Goal: Task Accomplishment & Management: Contribute content

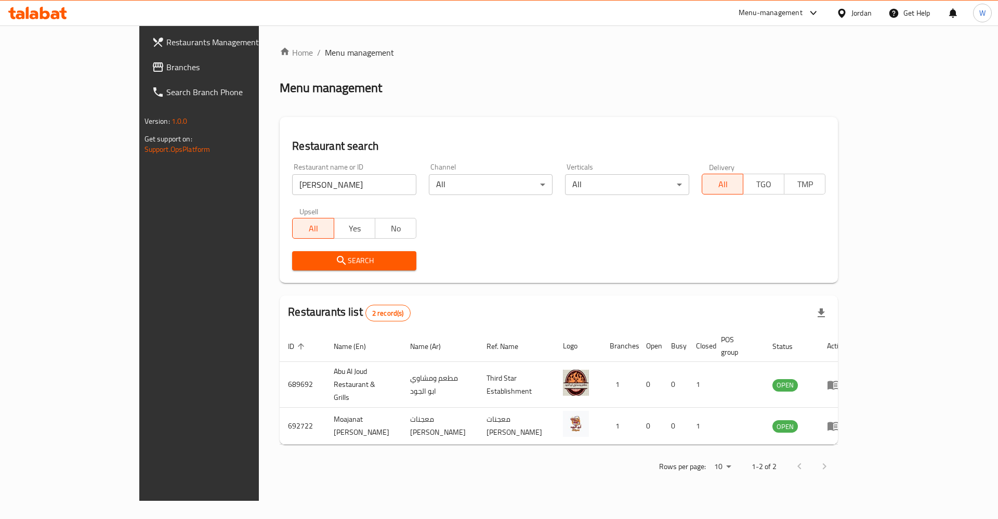
click at [309, 181] on input "[PERSON_NAME]" at bounding box center [354, 184] width 124 height 21
type input "ل"
type input "bae"
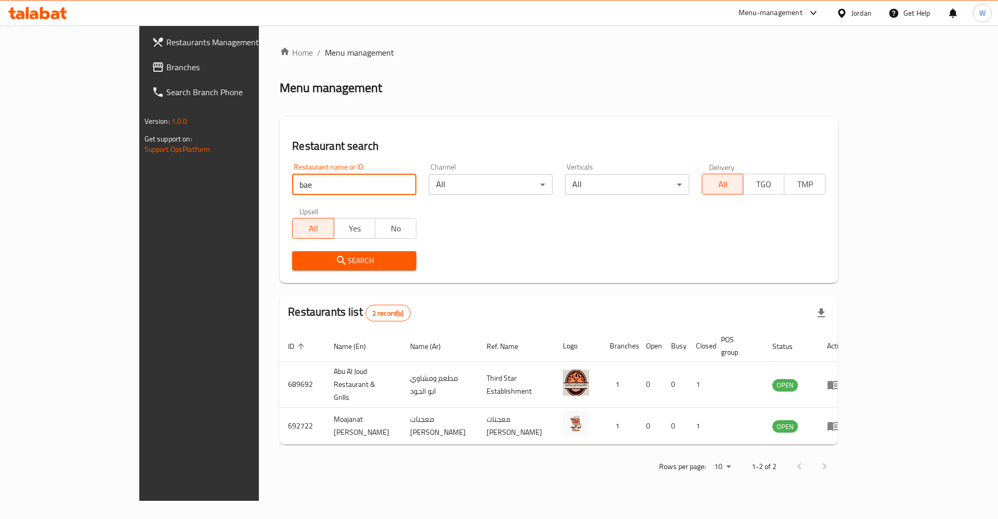
click button "Search" at bounding box center [354, 260] width 124 height 19
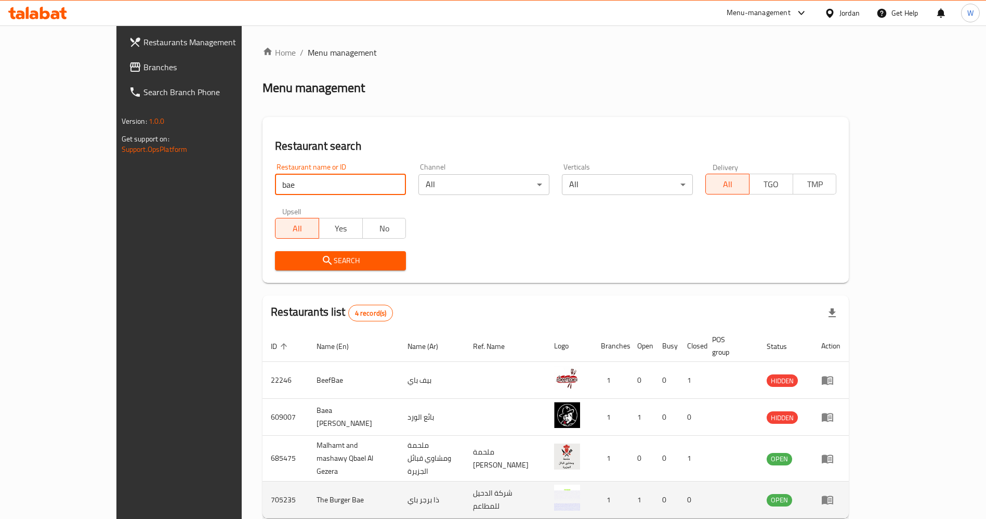
click at [308, 481] on td "The Burger Bae" at bounding box center [353, 499] width 91 height 37
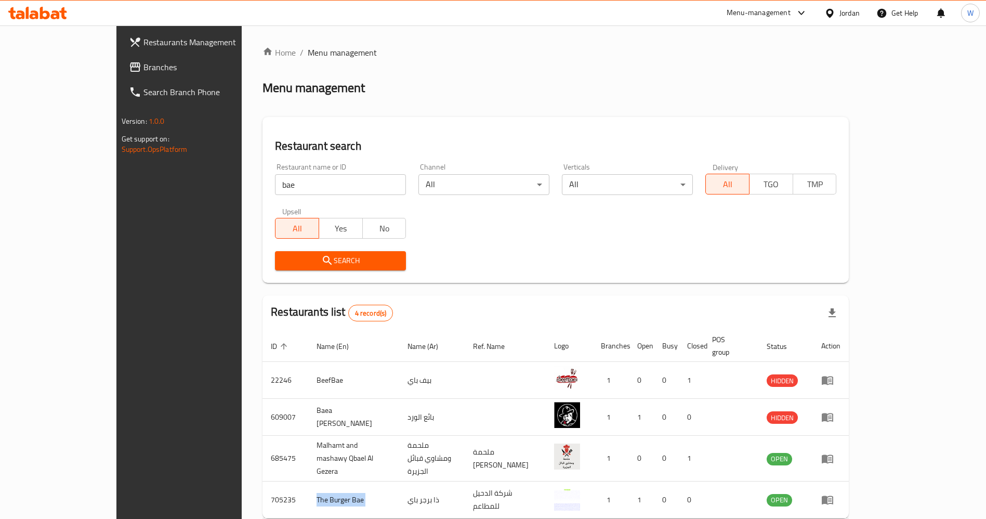
copy td "The Burger Bae"
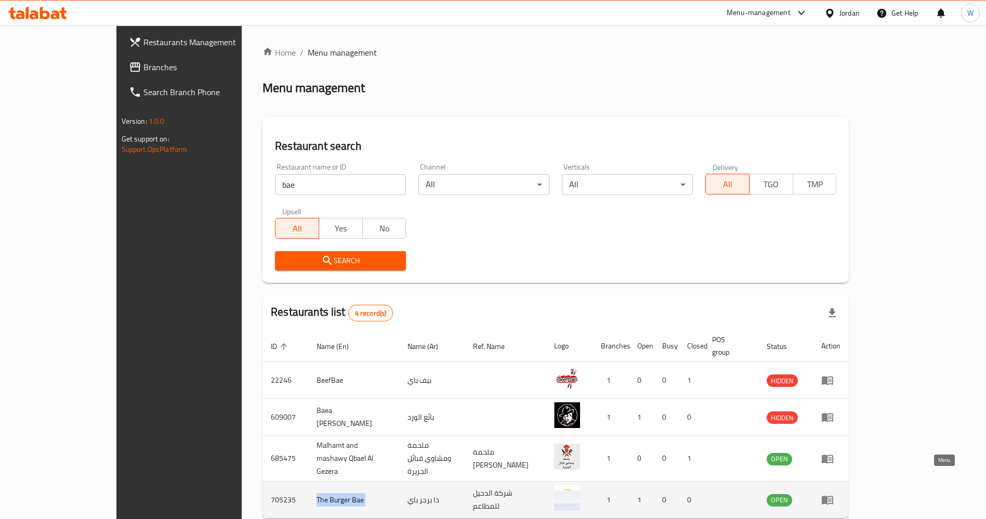
click at [834, 493] on icon "enhanced table" at bounding box center [827, 499] width 12 height 12
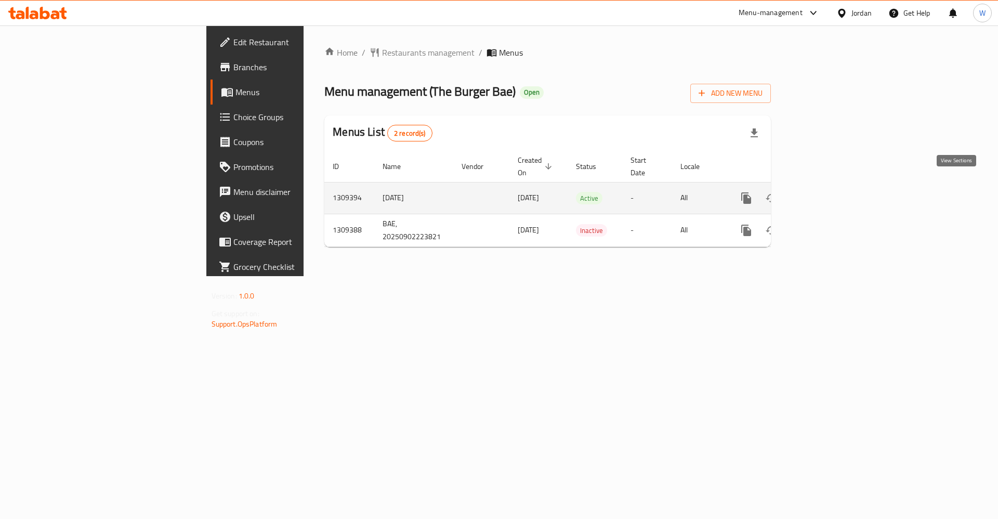
click at [826, 193] on icon "enhanced table" at bounding box center [821, 197] width 9 height 9
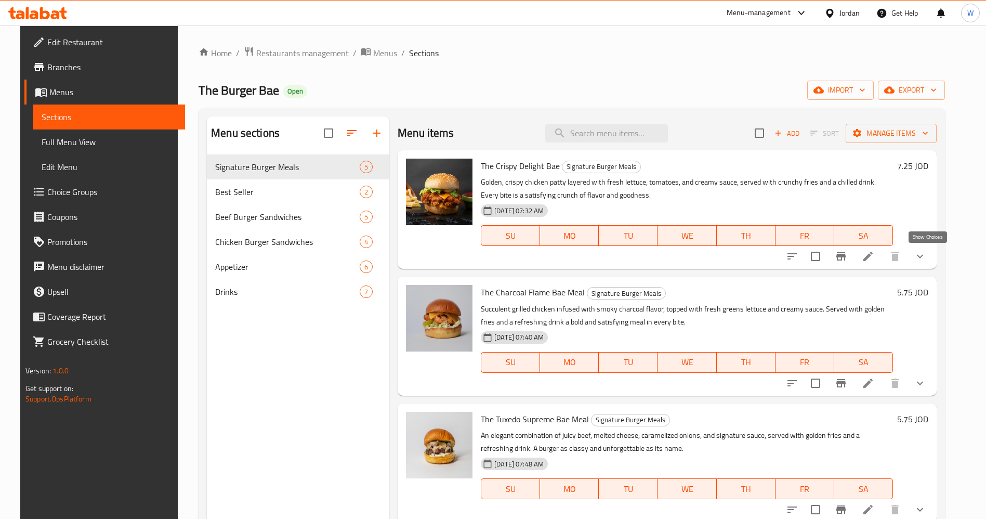
click at [926, 261] on icon "show more" at bounding box center [920, 256] width 12 height 12
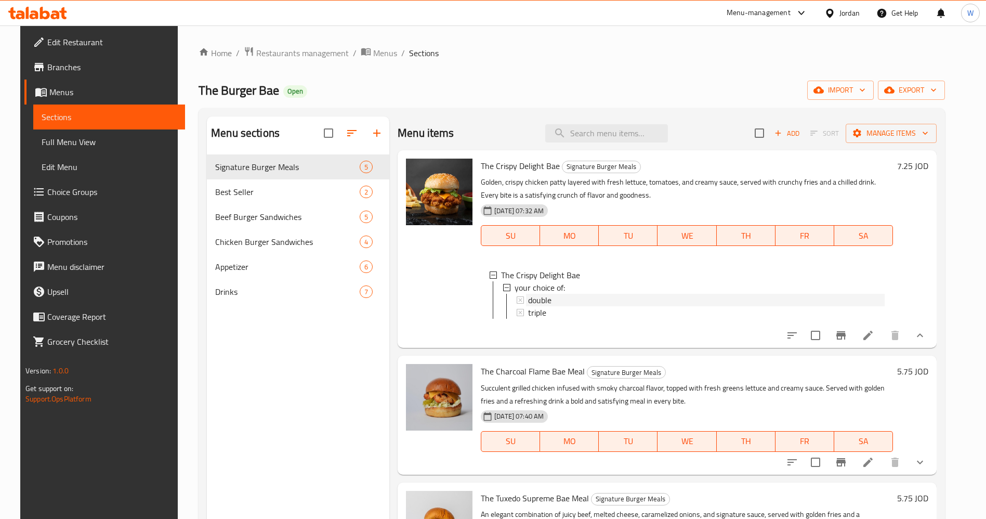
click at [559, 301] on div "double" at bounding box center [706, 300] width 357 height 12
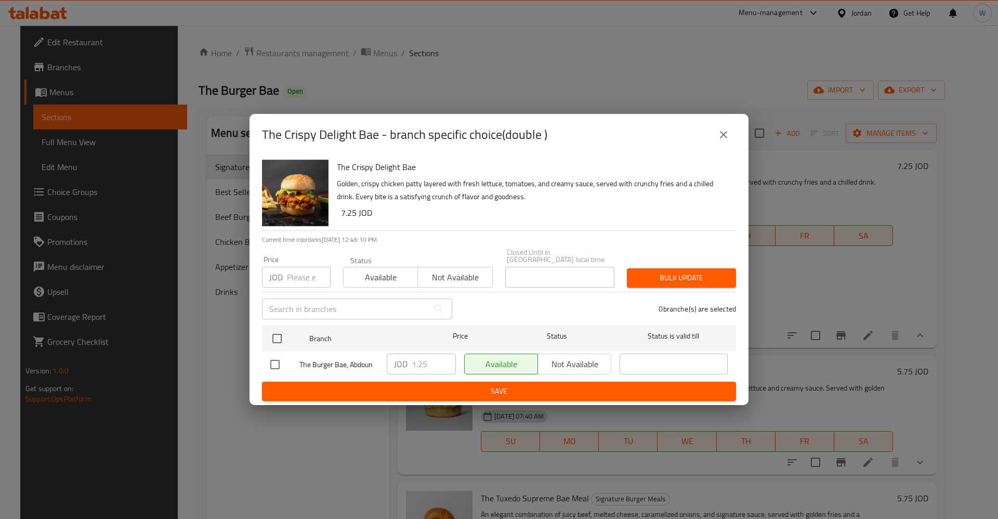
click at [717, 138] on icon "close" at bounding box center [723, 134] width 12 height 12
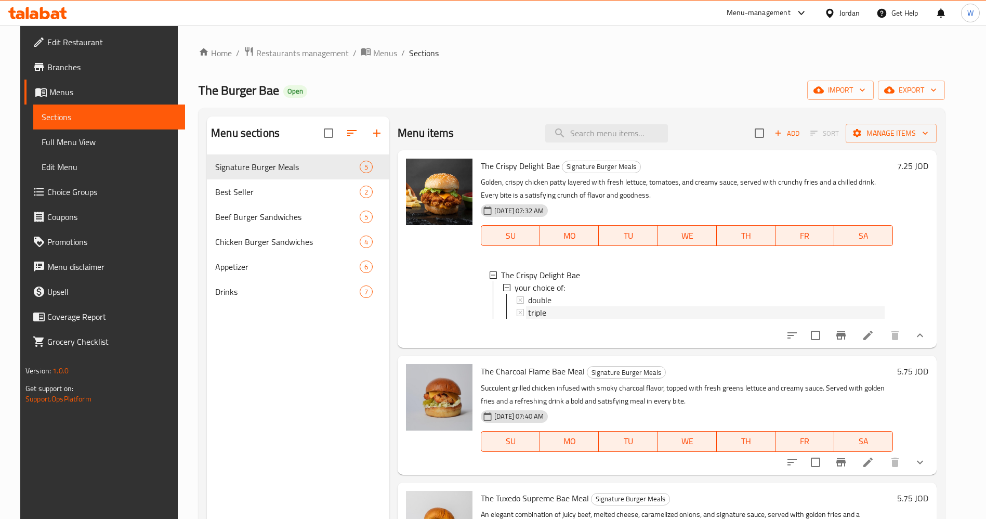
click at [545, 316] on div "triple" at bounding box center [706, 312] width 357 height 12
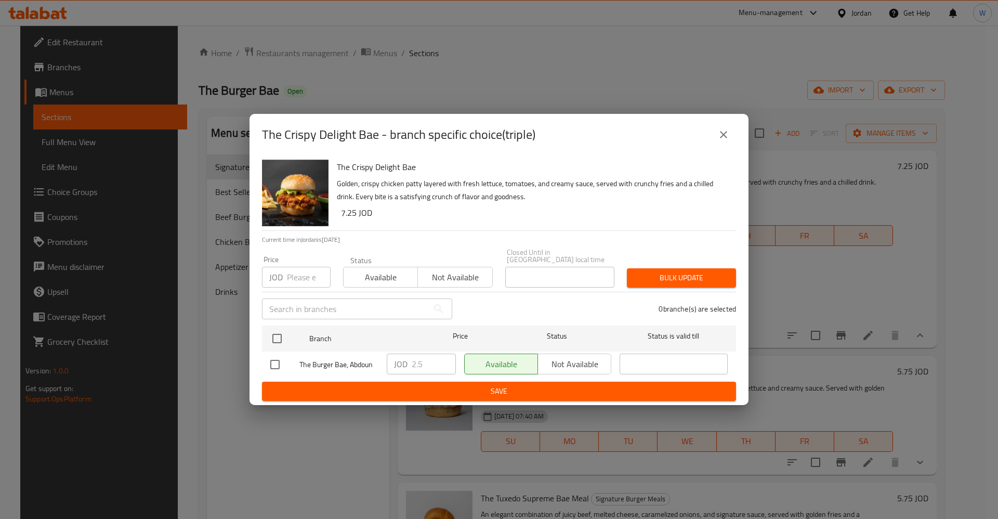
click at [729, 137] on icon "close" at bounding box center [723, 134] width 12 height 12
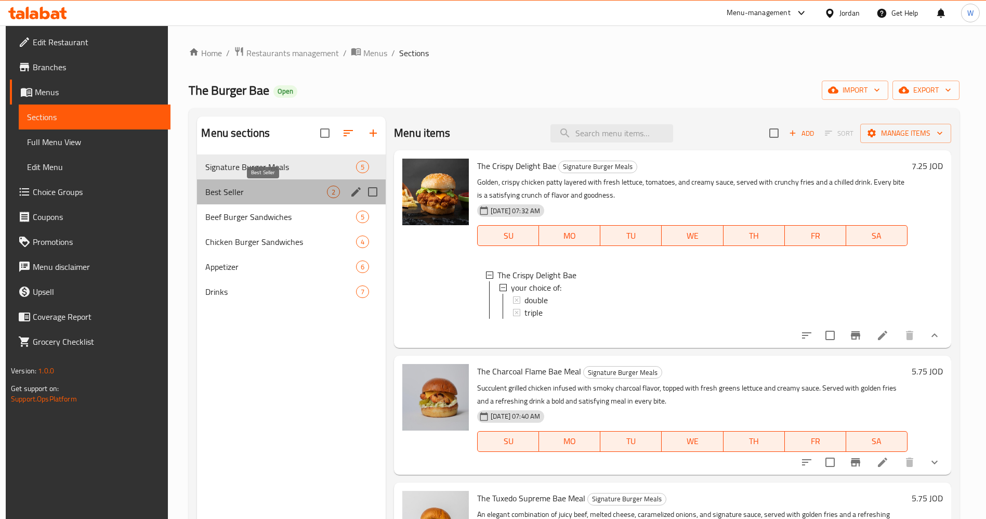
click at [248, 189] on span "Best Seller" at bounding box center [266, 192] width 122 height 12
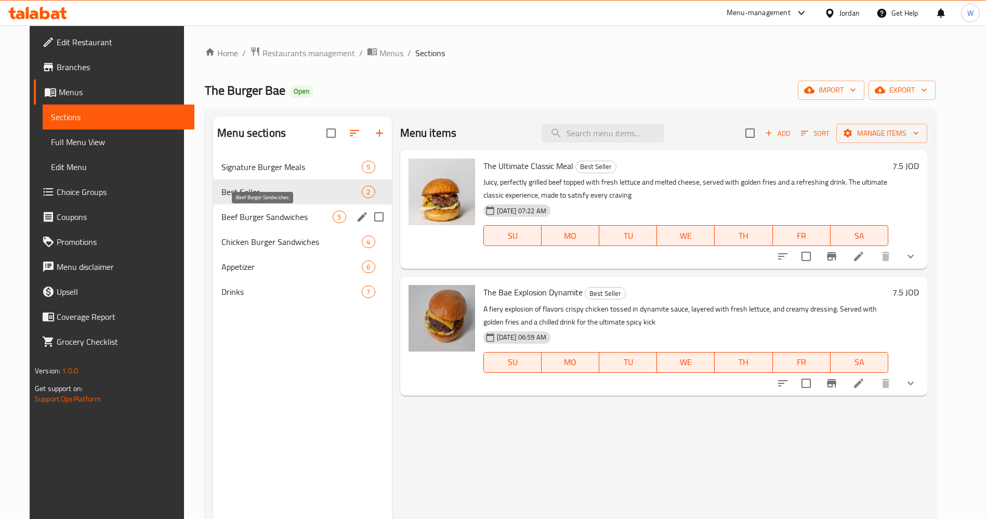
click at [311, 217] on span "Beef Burger Sandwiches" at bounding box center [276, 217] width 111 height 12
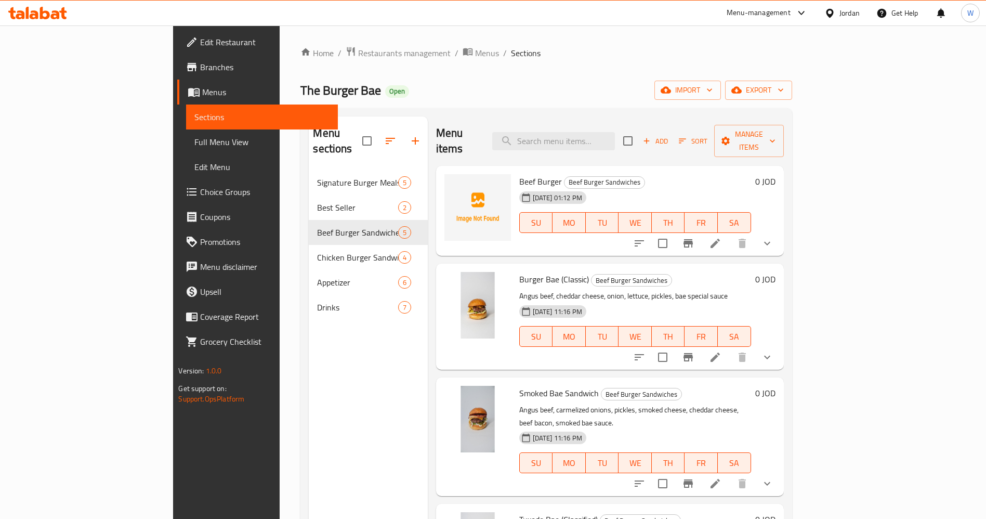
scroll to position [59, 0]
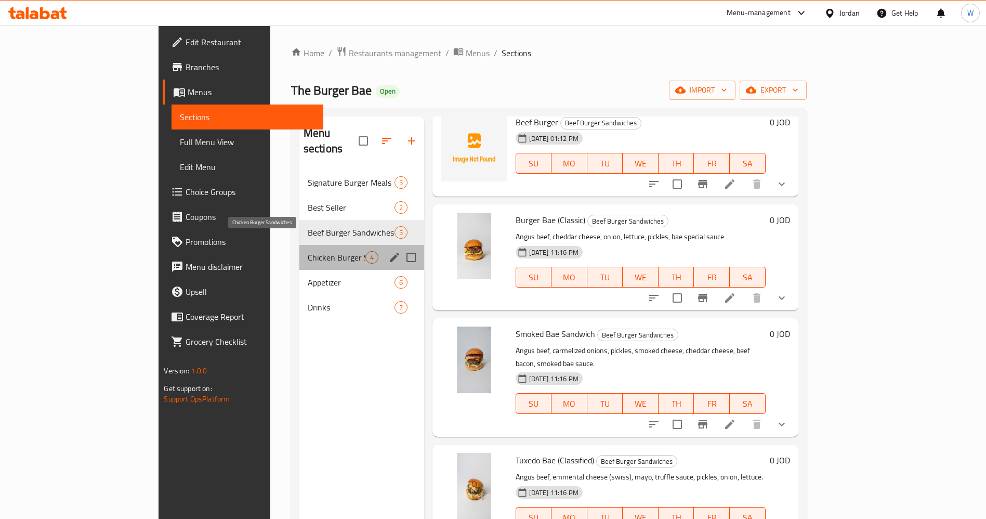
click at [308, 251] on span "Chicken Burger Sandwiches" at bounding box center [337, 257] width 58 height 12
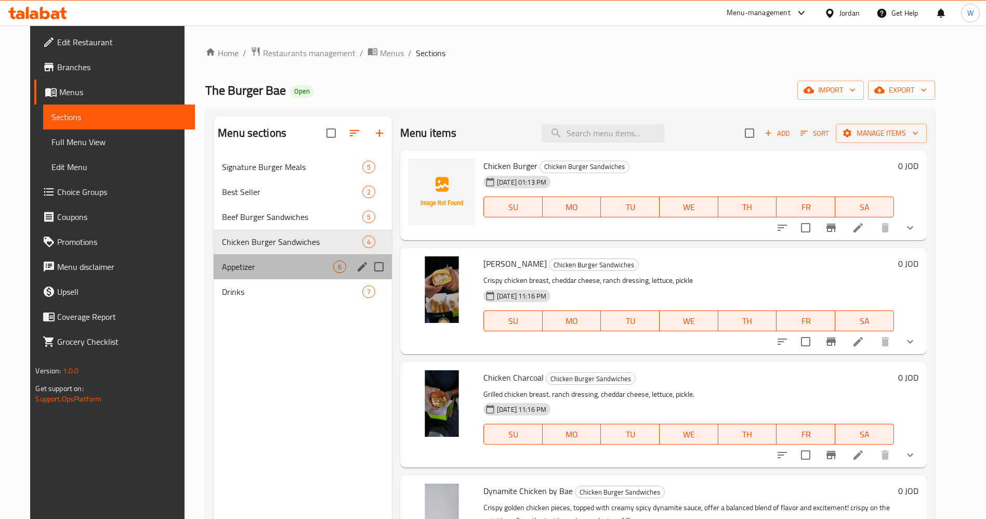
click at [257, 259] on div "Appetizer 6" at bounding box center [303, 266] width 178 height 25
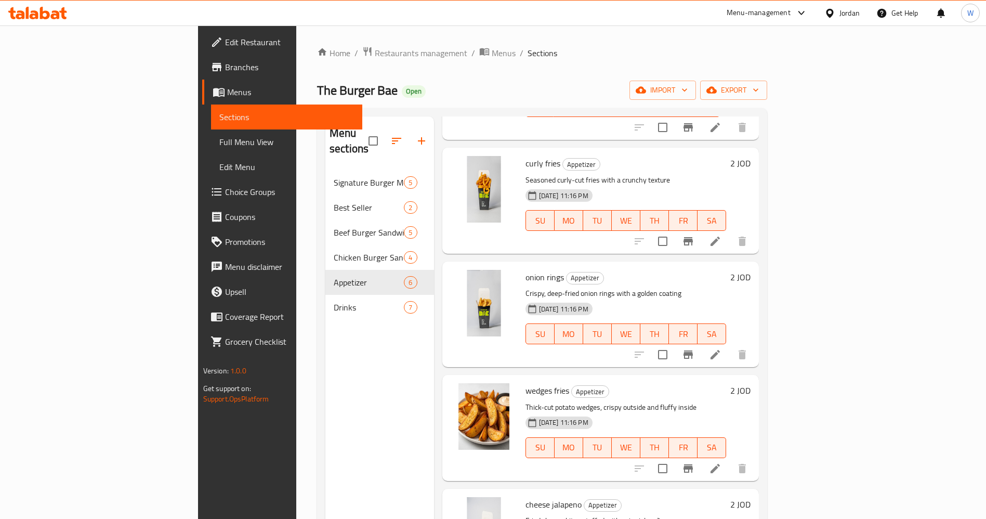
scroll to position [189, 0]
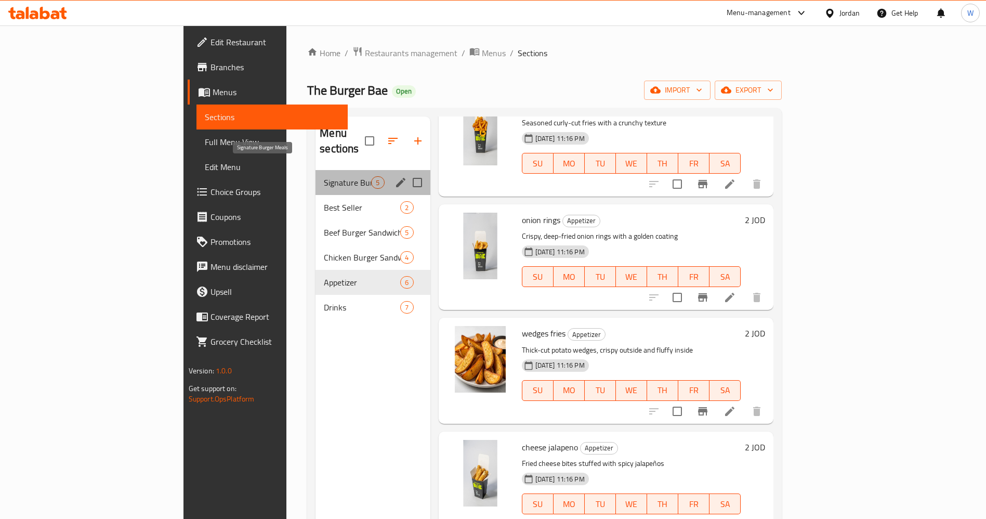
click at [324, 176] on span "Signature Burger Meals" at bounding box center [347, 182] width 47 height 12
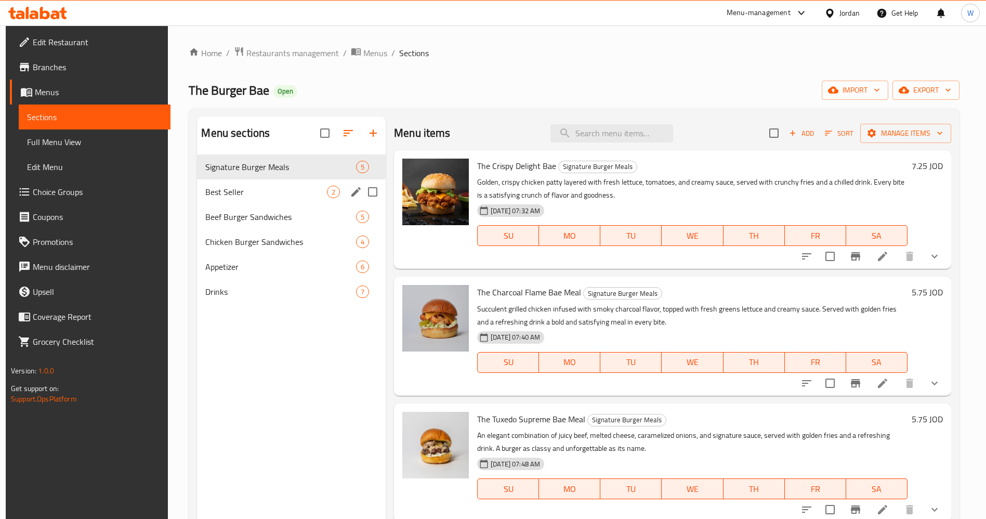
click at [233, 198] on span "Best Seller" at bounding box center [266, 192] width 122 height 12
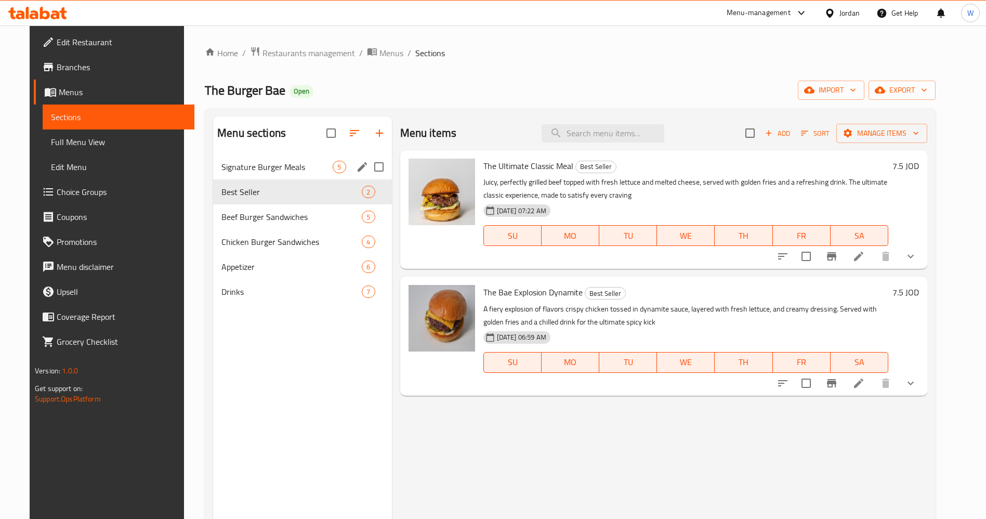
click at [278, 169] on span "Signature Burger Meals" at bounding box center [276, 167] width 111 height 12
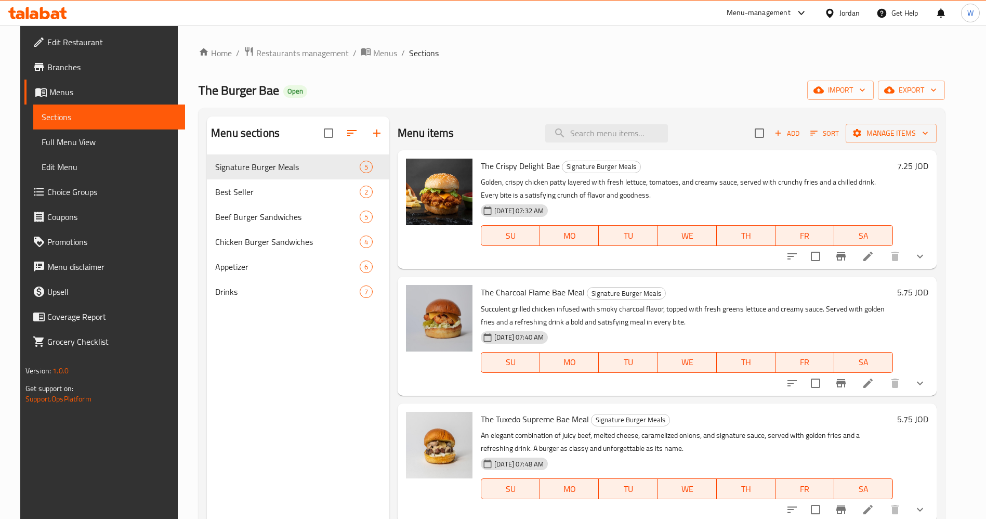
click at [679, 87] on div "The Burger Bae Open import export" at bounding box center [572, 90] width 747 height 19
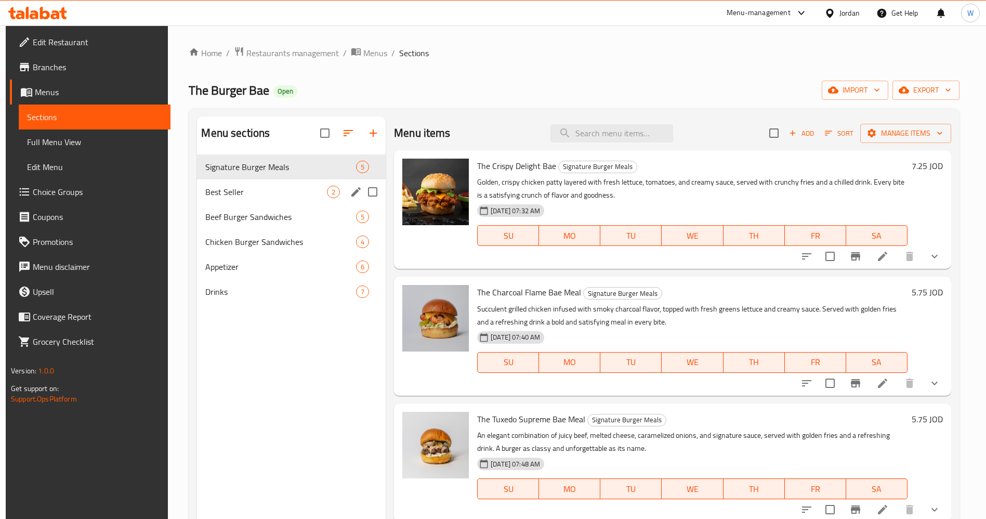
click at [243, 189] on span "Best Seller" at bounding box center [266, 192] width 122 height 12
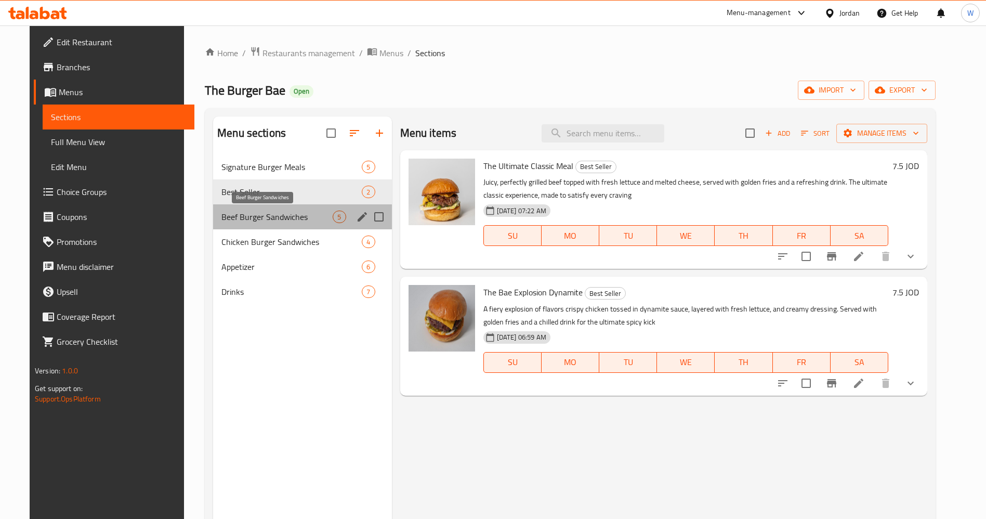
click at [256, 212] on span "Beef Burger Sandwiches" at bounding box center [276, 217] width 111 height 12
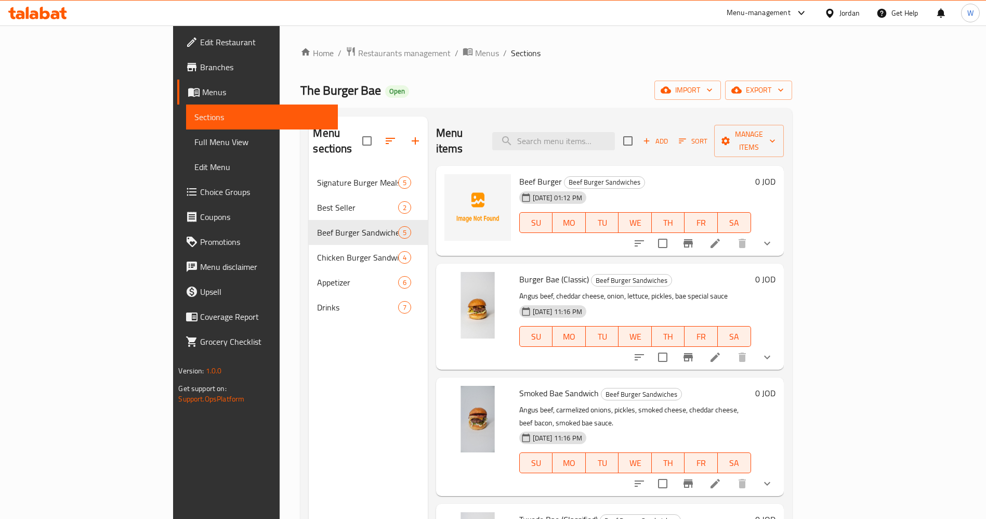
scroll to position [59, 0]
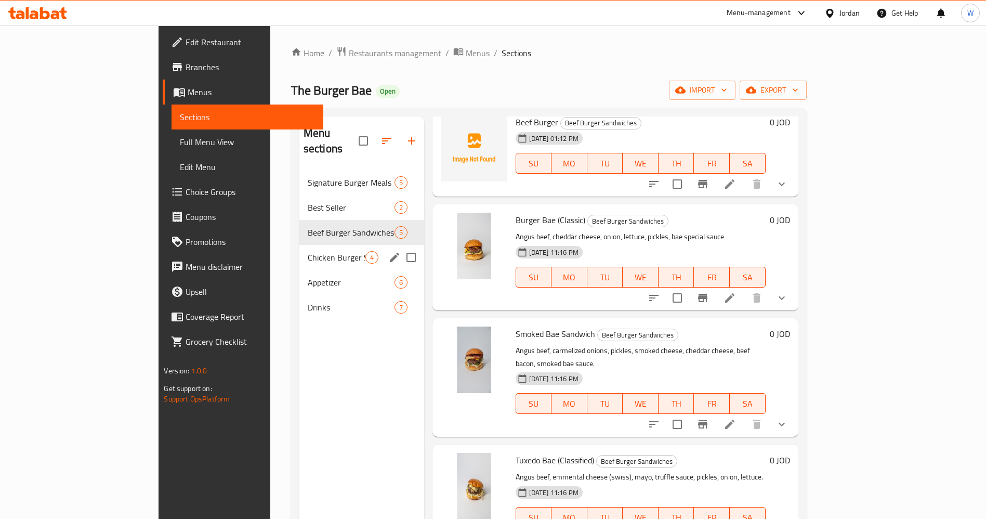
click at [308, 251] on span "Chicken Burger Sandwiches" at bounding box center [337, 257] width 58 height 12
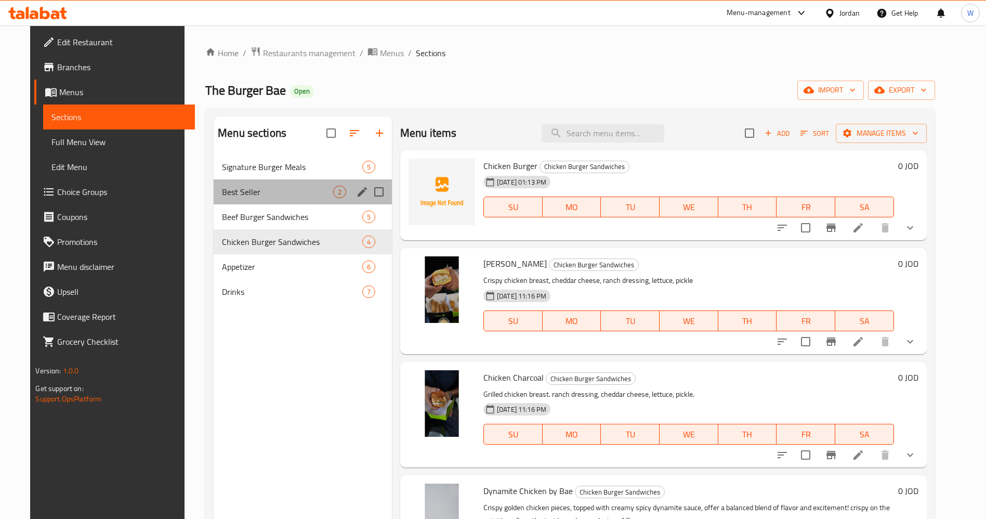
click at [268, 184] on div "Best Seller 2" at bounding box center [303, 191] width 178 height 25
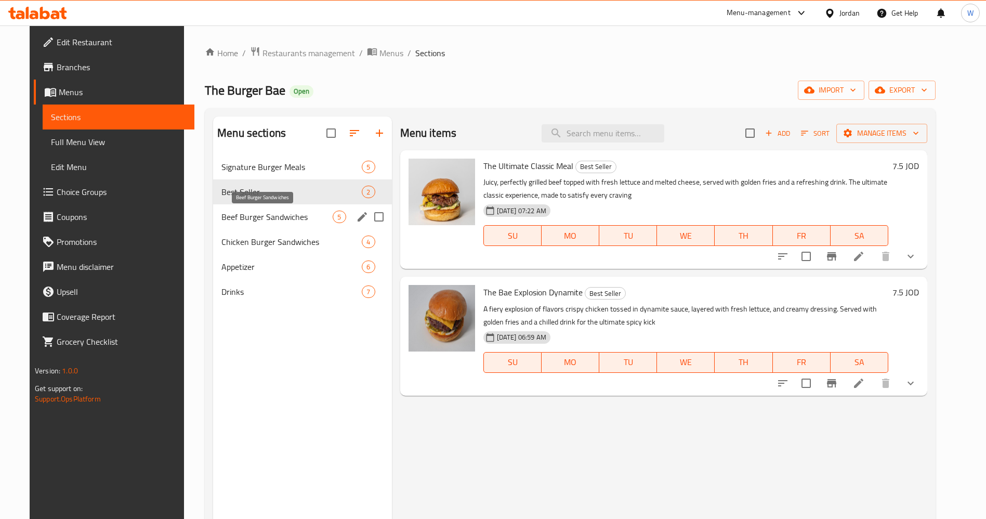
click at [261, 220] on span "Beef Burger Sandwiches" at bounding box center [276, 217] width 111 height 12
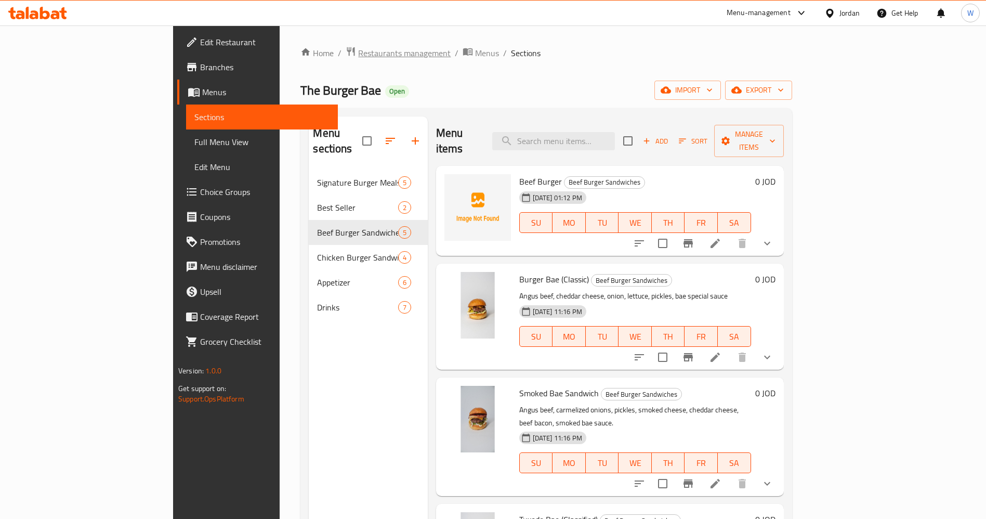
click at [358, 56] on span "Restaurants management" at bounding box center [404, 53] width 93 height 12
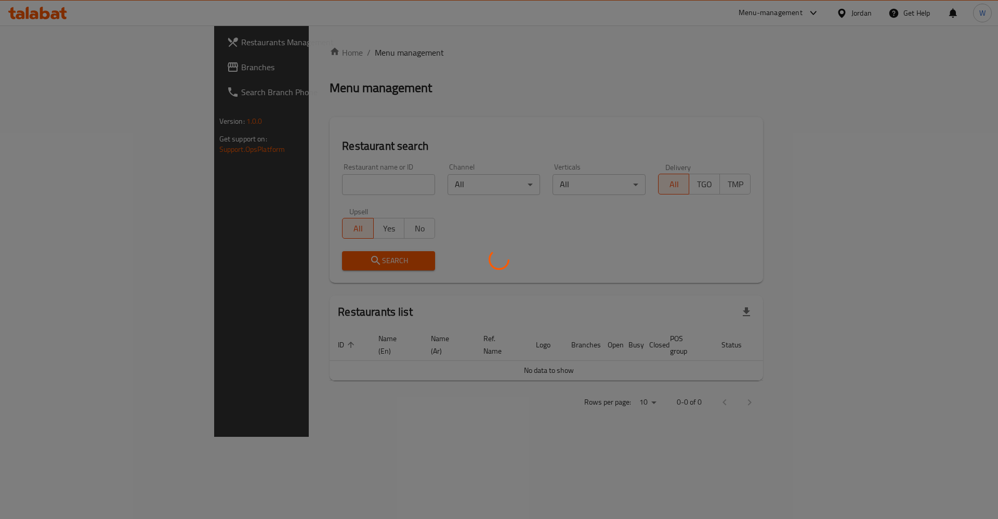
click at [261, 181] on div at bounding box center [499, 259] width 998 height 519
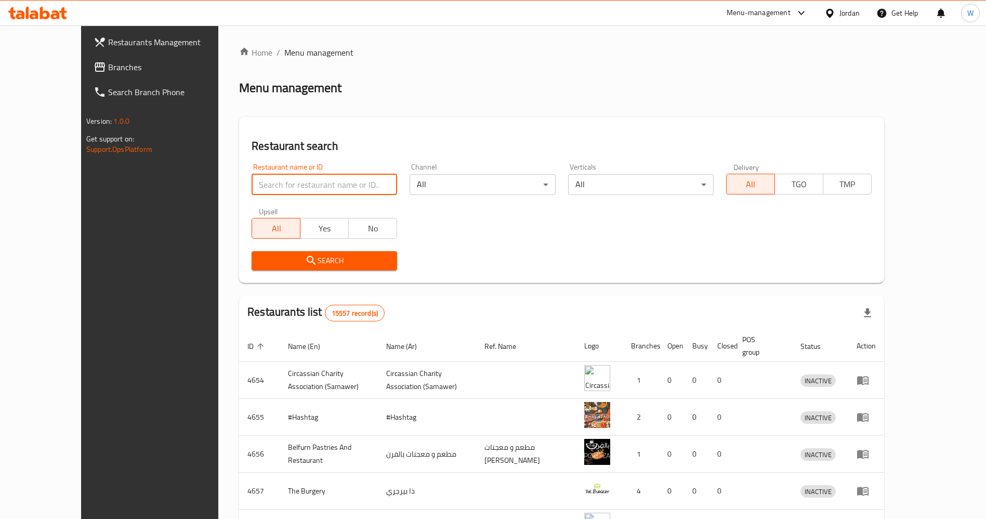
click at [253, 182] on input "search" at bounding box center [325, 184] width 146 height 21
type input "beefy bun"
click button "Search" at bounding box center [325, 260] width 146 height 19
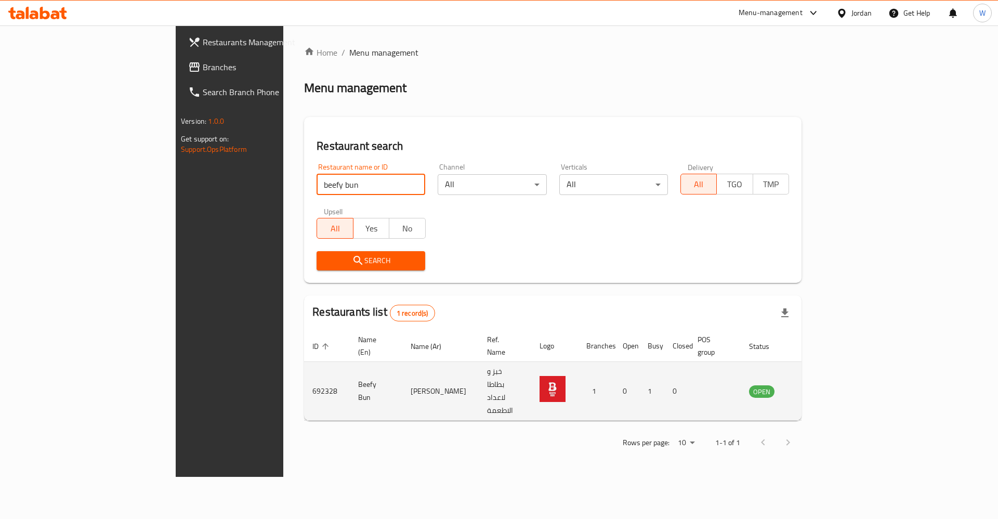
click at [816, 387] on icon "enhanced table" at bounding box center [809, 391] width 11 height 9
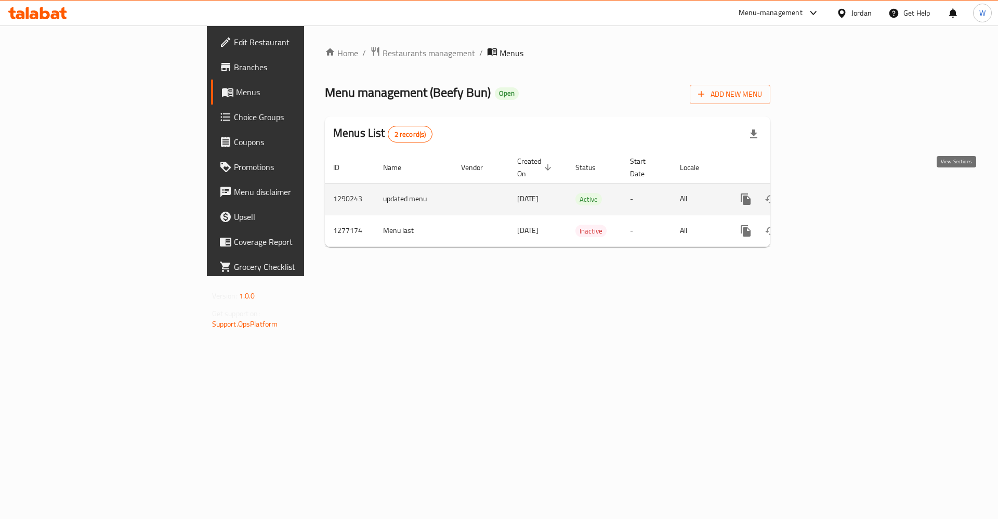
click at [827, 193] on icon "enhanced table" at bounding box center [821, 199] width 12 height 12
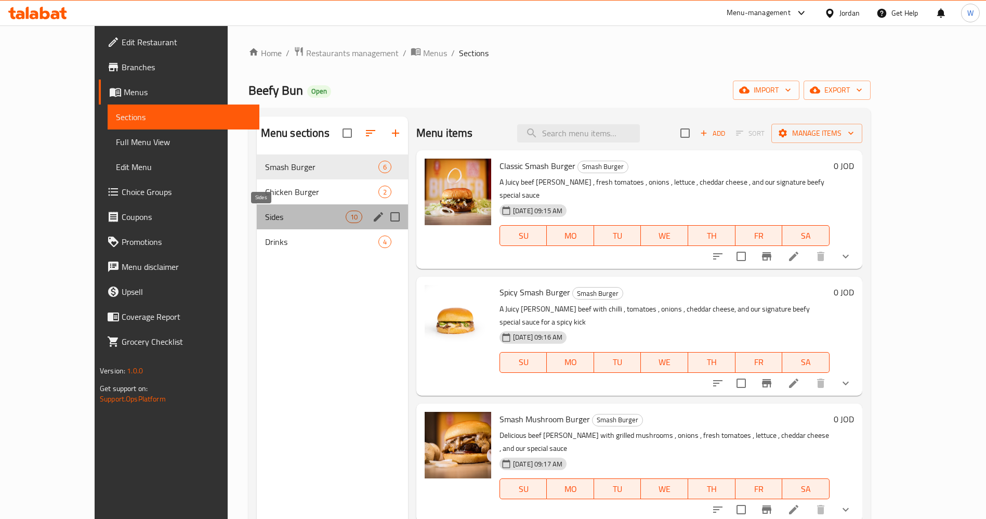
click at [265, 217] on span "Sides" at bounding box center [305, 217] width 81 height 12
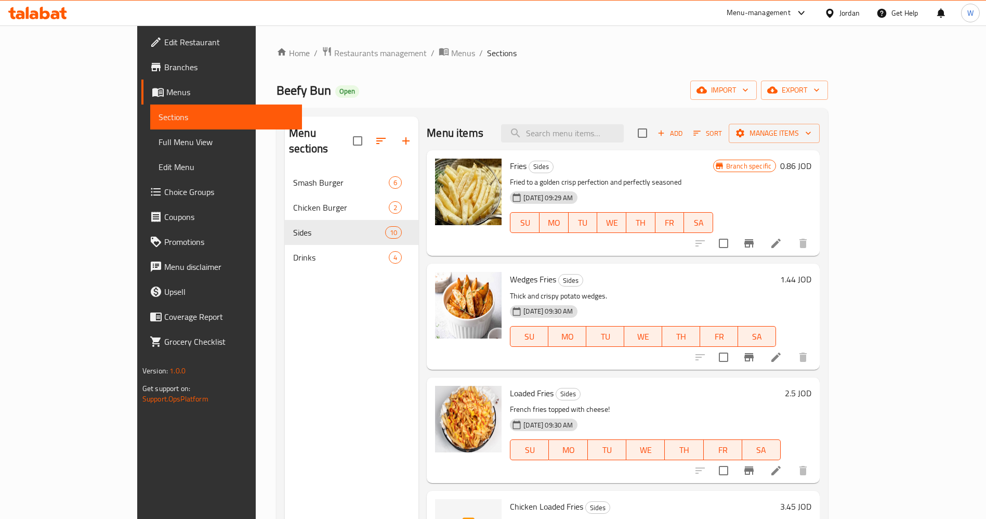
click at [285, 328] on div "Menu sections Smash Burger 6 Chicken Burger 2 Sides 10 Drinks 4" at bounding box center [352, 375] width 134 height 519
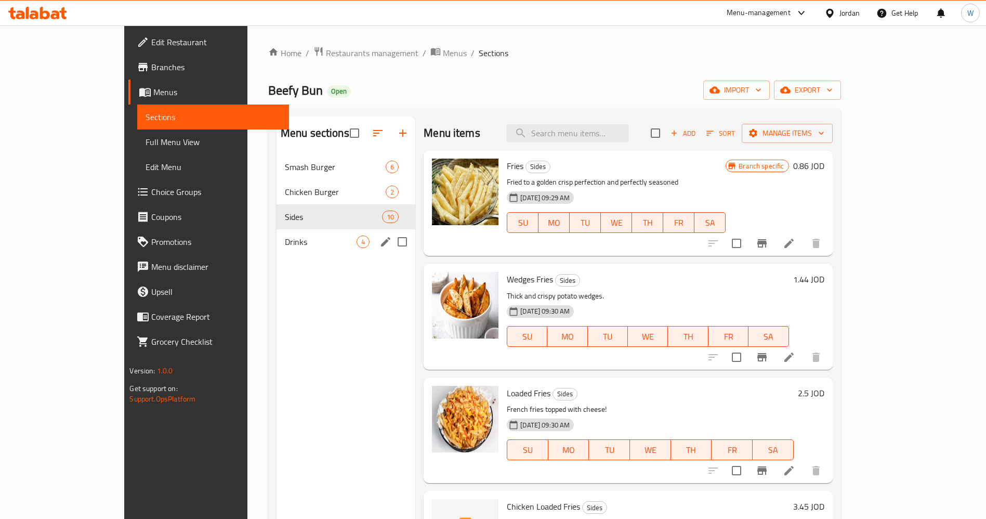
click at [277, 230] on div "Drinks 4" at bounding box center [346, 241] width 139 height 25
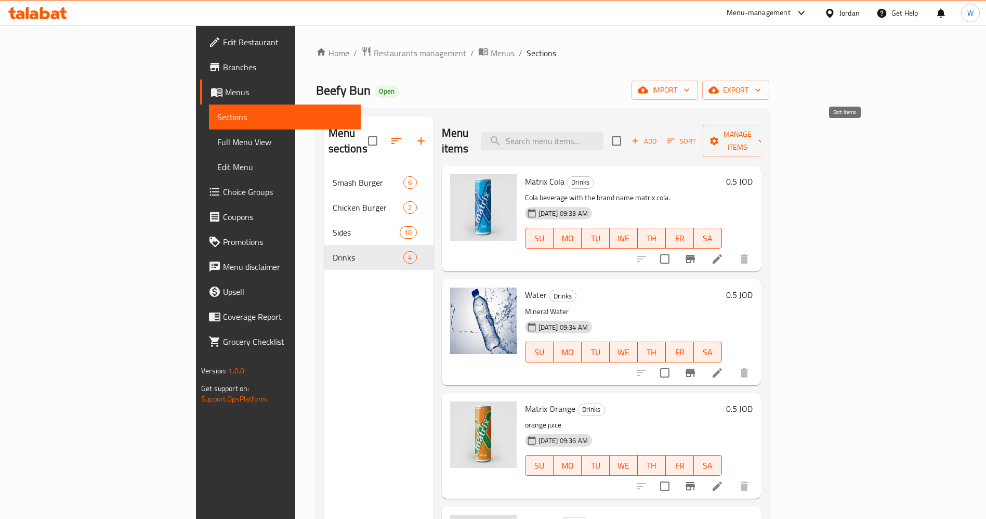
click at [696, 135] on span "Sort" at bounding box center [682, 141] width 29 height 12
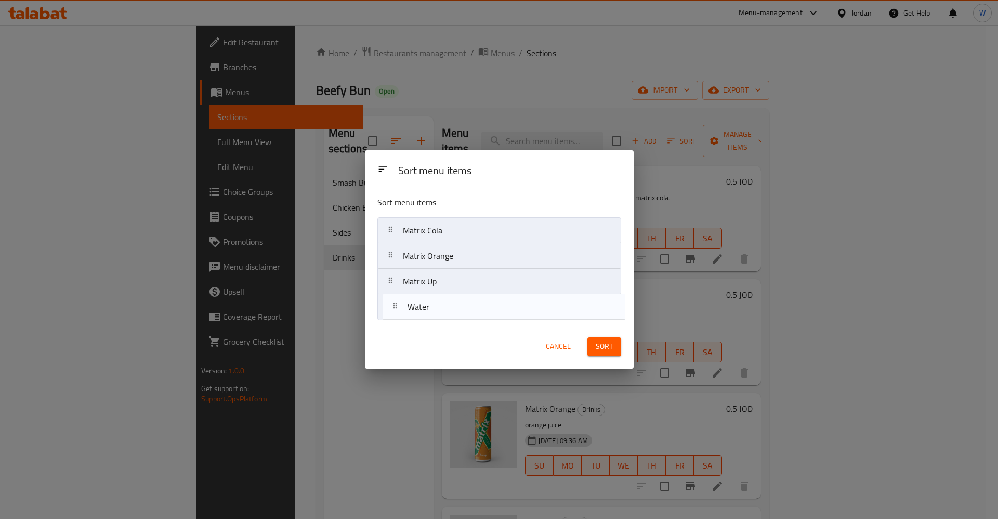
drag, startPoint x: 444, startPoint y: 260, endPoint x: 449, endPoint y: 315, distance: 55.4
click at [449, 315] on nav "Matrix Cola Water Matrix Orange Matrix Up" at bounding box center [499, 268] width 244 height 103
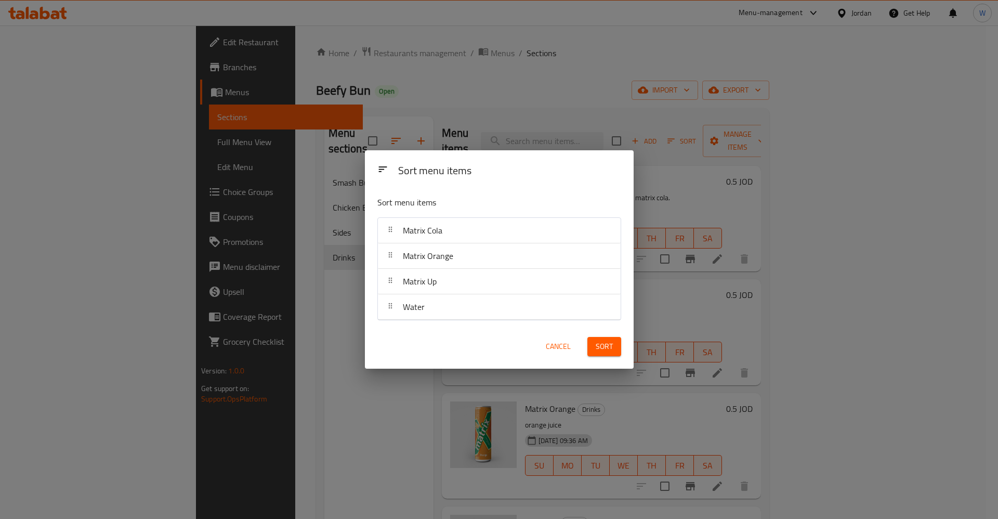
click at [596, 348] on span "Sort" at bounding box center [604, 346] width 17 height 13
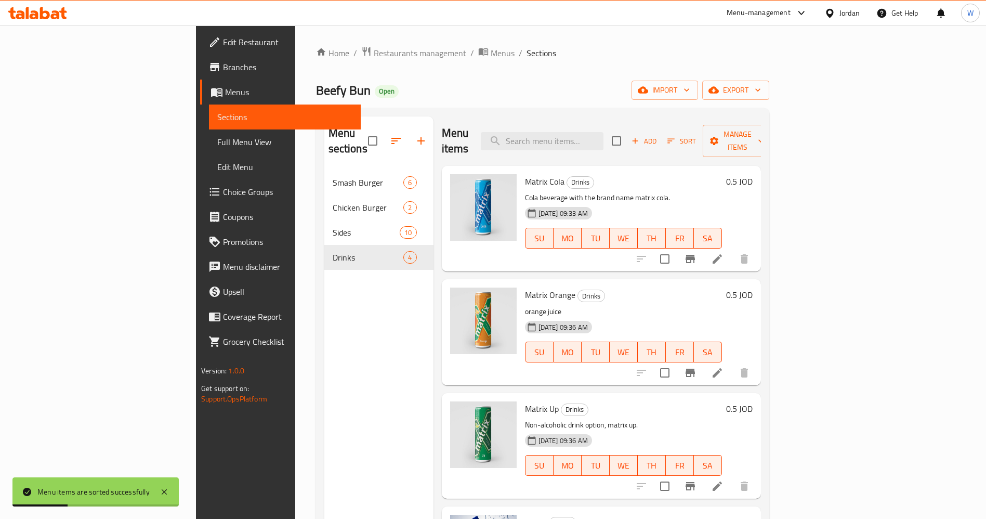
click at [327, 414] on div "Menu sections Smash Burger 6 Chicken Burger 2 Sides 10 Drinks 4" at bounding box center [378, 375] width 109 height 519
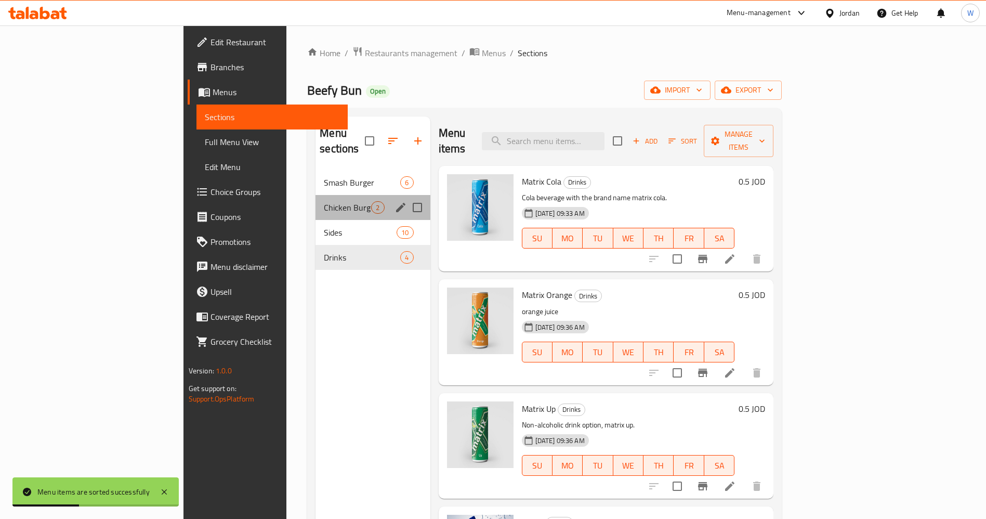
click at [316, 203] on div "Chicken Burger 2" at bounding box center [373, 207] width 114 height 25
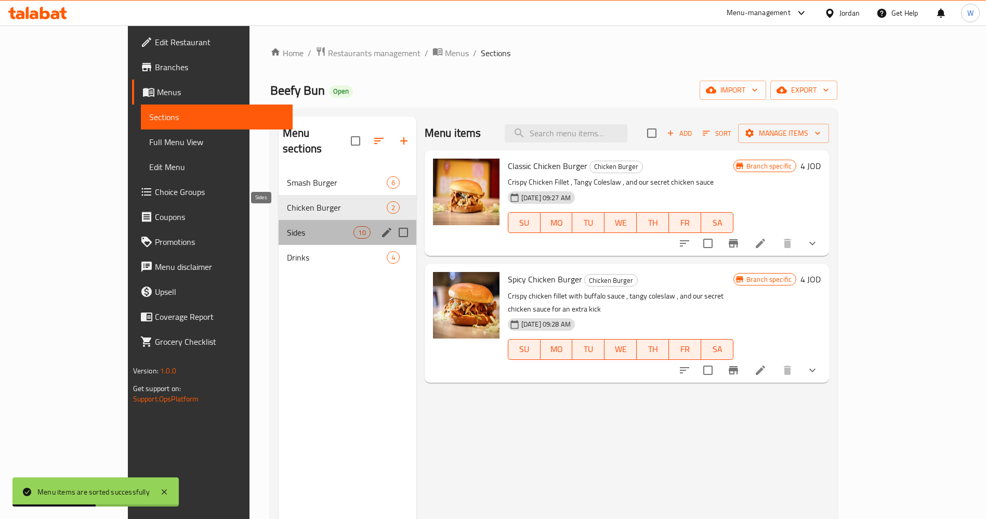
click at [287, 226] on span "Sides" at bounding box center [320, 232] width 67 height 12
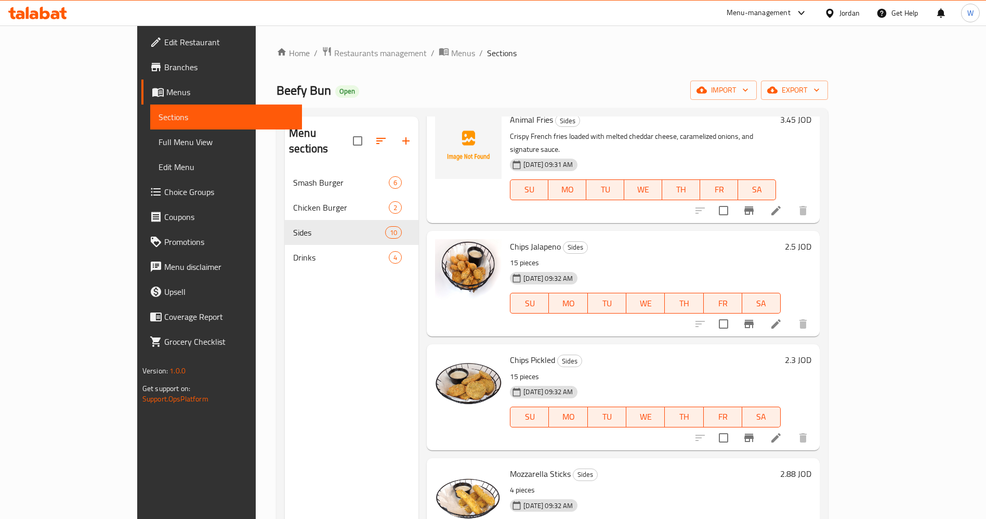
scroll to position [627, 0]
click at [344, 404] on div "Menu sections Smash Burger 6 Chicken Burger 2 Sides 10 Drinks 4" at bounding box center [352, 375] width 134 height 519
drag, startPoint x: 93, startPoint y: 436, endPoint x: 159, endPoint y: 409, distance: 71.6
click at [137, 436] on div "Edit Restaurant Branches Menus Sections Full Menu View Edit Menu Choice Groups …" at bounding box center [219, 284] width 165 height 519
click at [306, 393] on div "Menu sections Smash Burger 6 Chicken Burger 2 Sides 10 Drinks 4" at bounding box center [352, 375] width 134 height 519
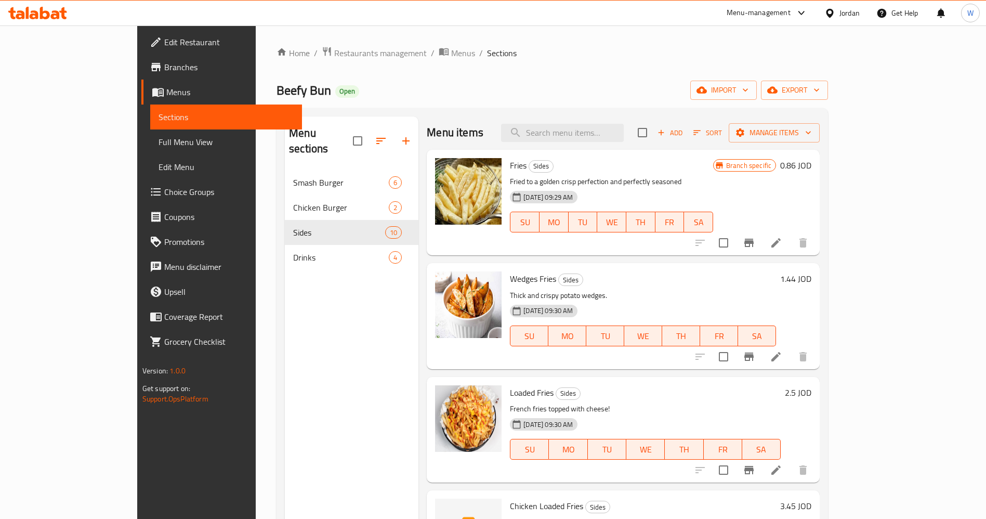
scroll to position [0, 0]
click at [684, 134] on span "Add" at bounding box center [670, 133] width 28 height 12
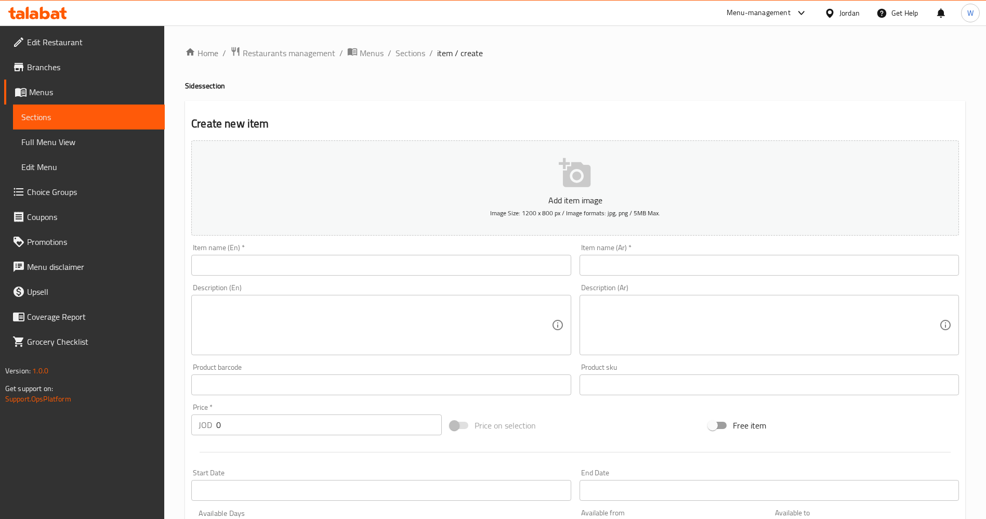
click at [346, 271] on input "text" at bounding box center [381, 265] width 380 height 21
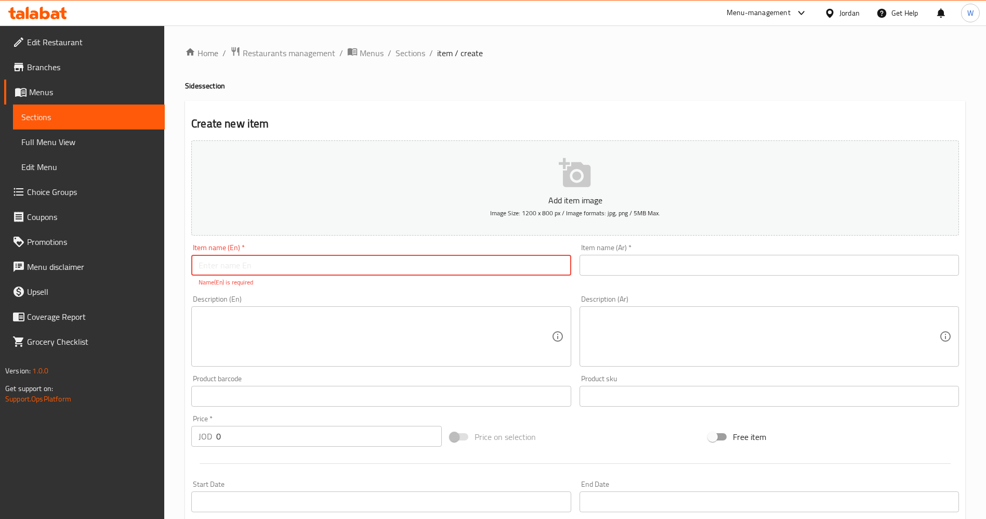
paste input "bonelsss"
click at [202, 268] on input "bonelsss" at bounding box center [381, 265] width 380 height 21
click at [356, 269] on input "Bonelsss" at bounding box center [381, 265] width 380 height 21
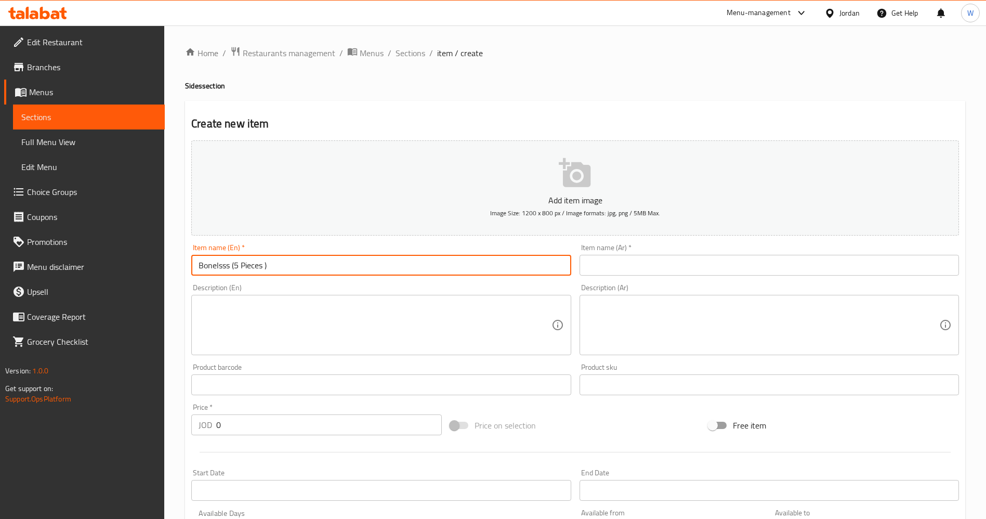
click at [240, 265] on input "Bonelsss (5 Pieces )" at bounding box center [381, 265] width 380 height 21
click at [245, 266] on input "Bonelsss (5 Pieces )" at bounding box center [381, 265] width 380 height 21
click at [246, 268] on input "Bonelsss (5 Pieces )" at bounding box center [381, 265] width 380 height 21
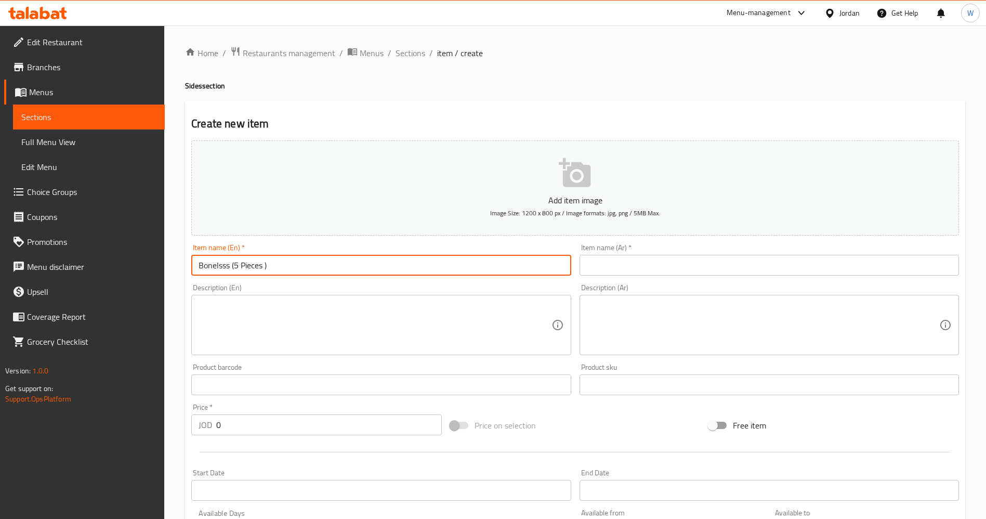
click at [222, 264] on input "Bonelsss (5 Pieces )" at bounding box center [381, 265] width 380 height 21
click at [325, 268] on input "Boneless (5 Pieces )" at bounding box center [381, 265] width 380 height 21
click at [249, 268] on input "Boneless (5 Pieces )" at bounding box center [381, 265] width 380 height 21
paste input "text"
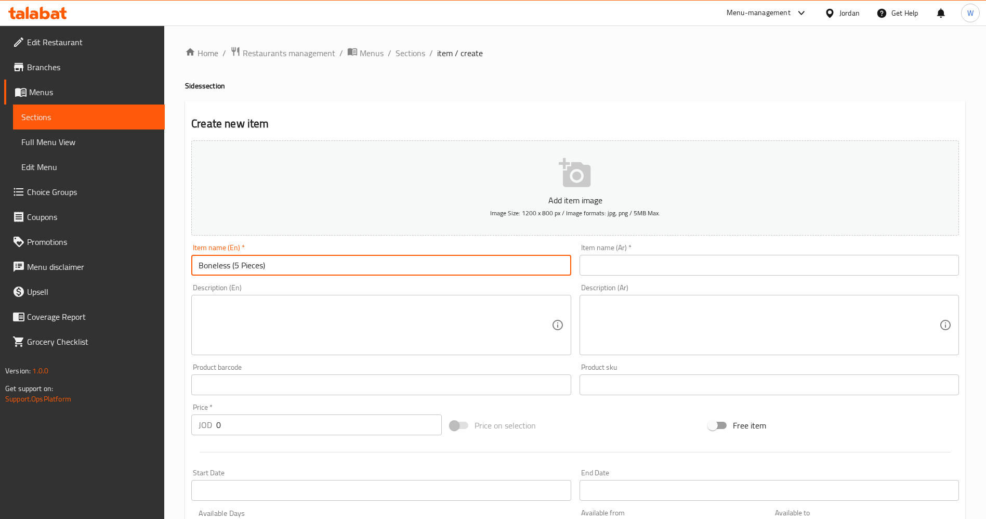
type input "Boneless (5 Pieces)"
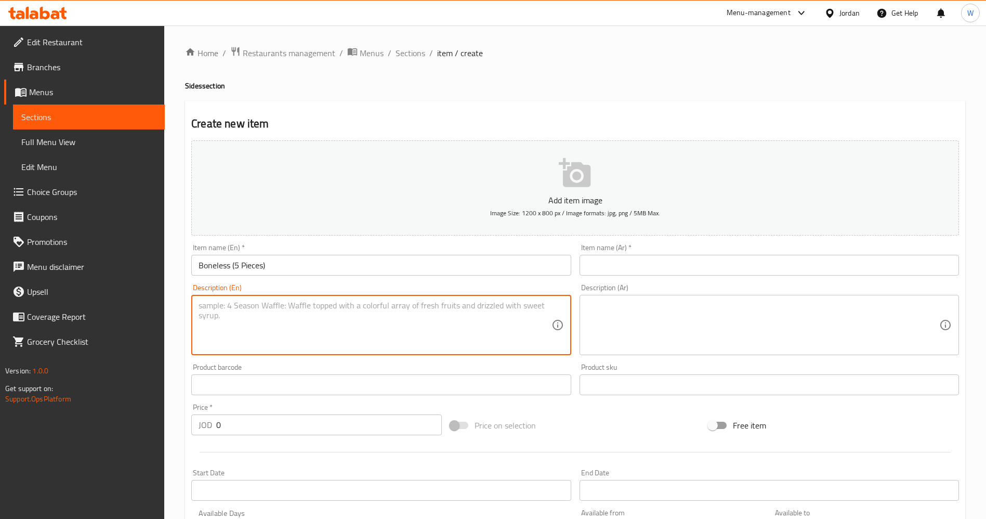
click at [265, 312] on textarea at bounding box center [375, 324] width 352 height 49
click at [658, 260] on input "text" at bounding box center [770, 265] width 380 height 21
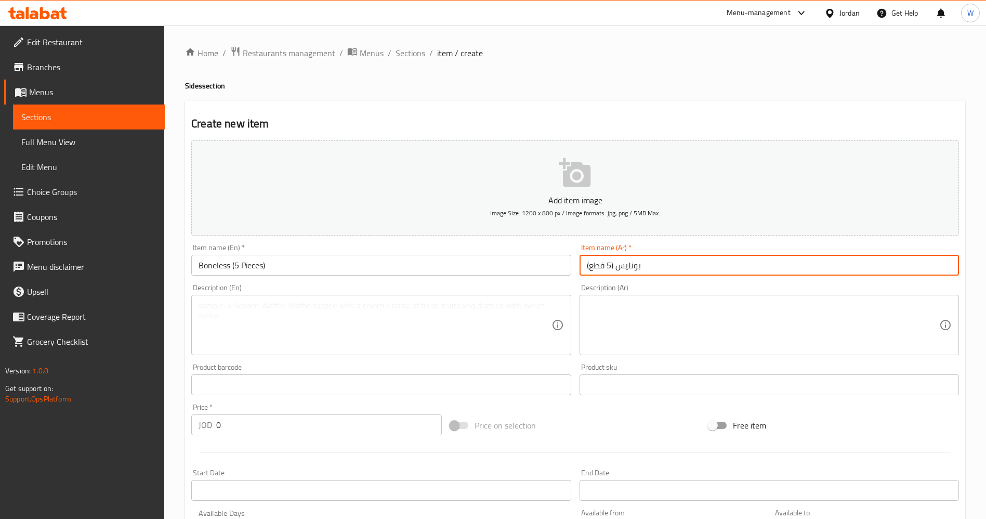
type input "بونليس (5 قطع)"
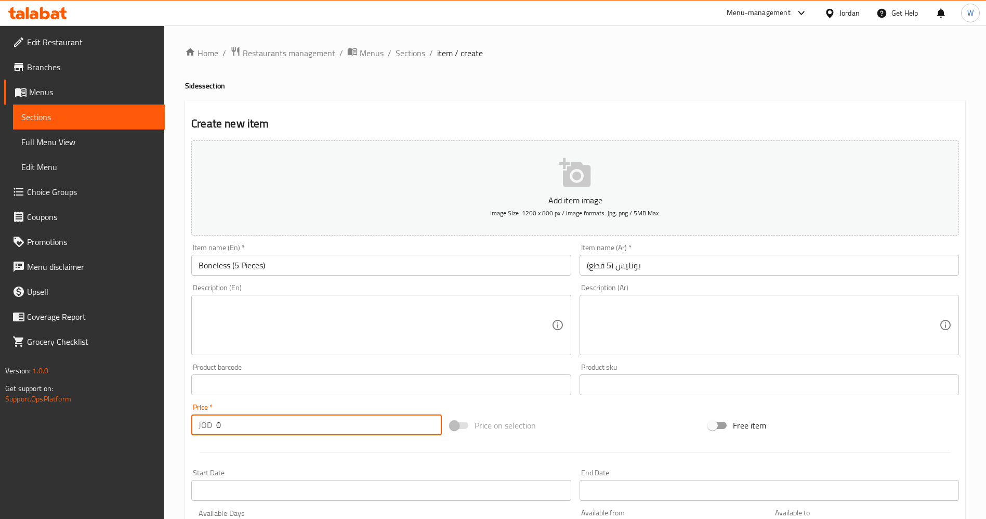
click at [288, 425] on input "0" at bounding box center [329, 424] width 226 height 21
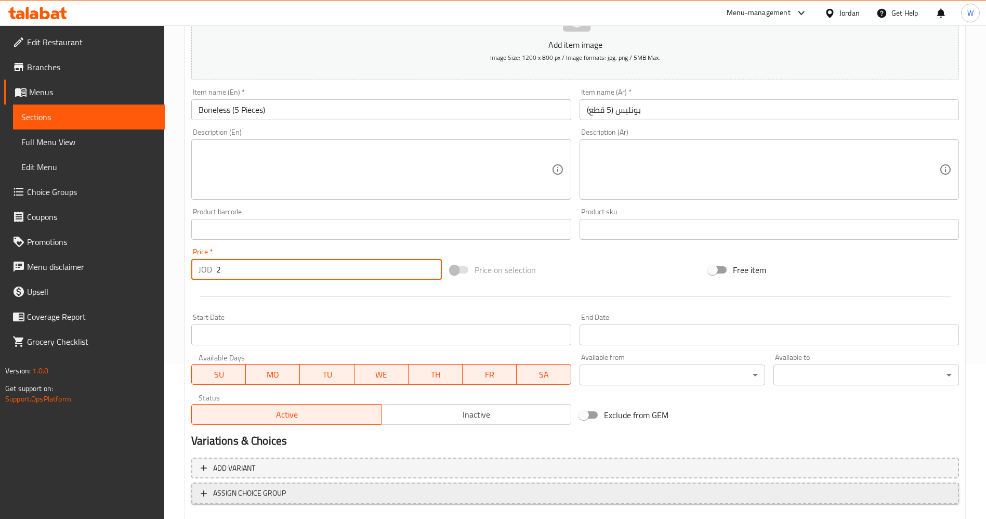
scroll to position [216, 0]
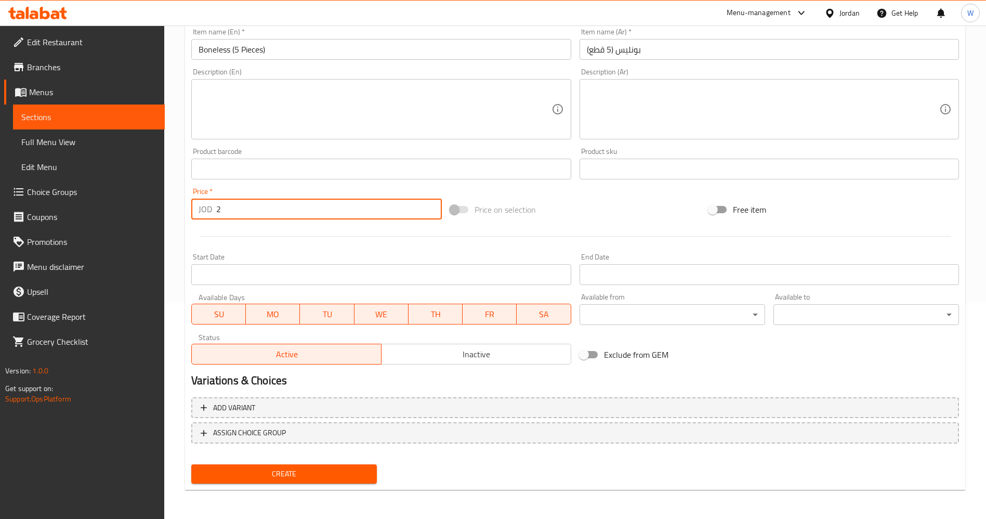
type input "2"
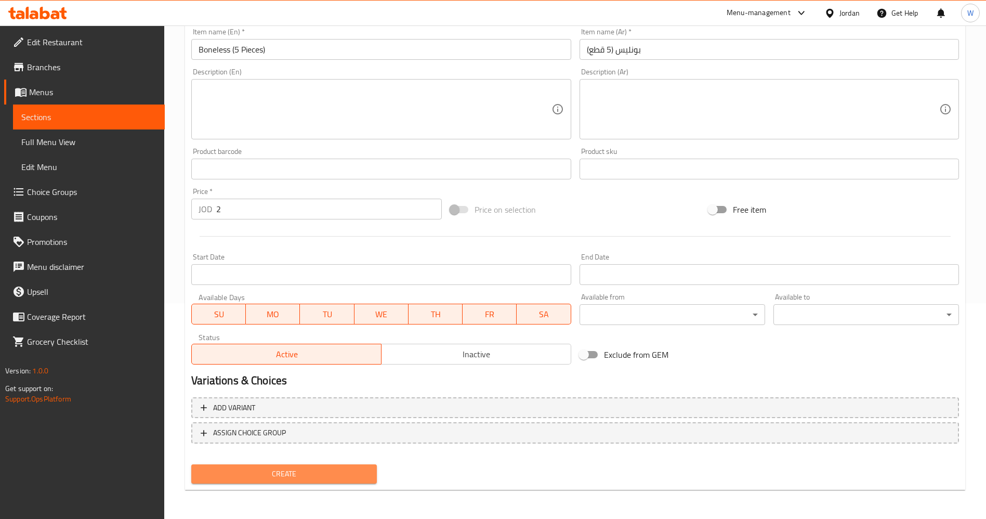
click at [311, 472] on span "Create" at bounding box center [284, 473] width 169 height 13
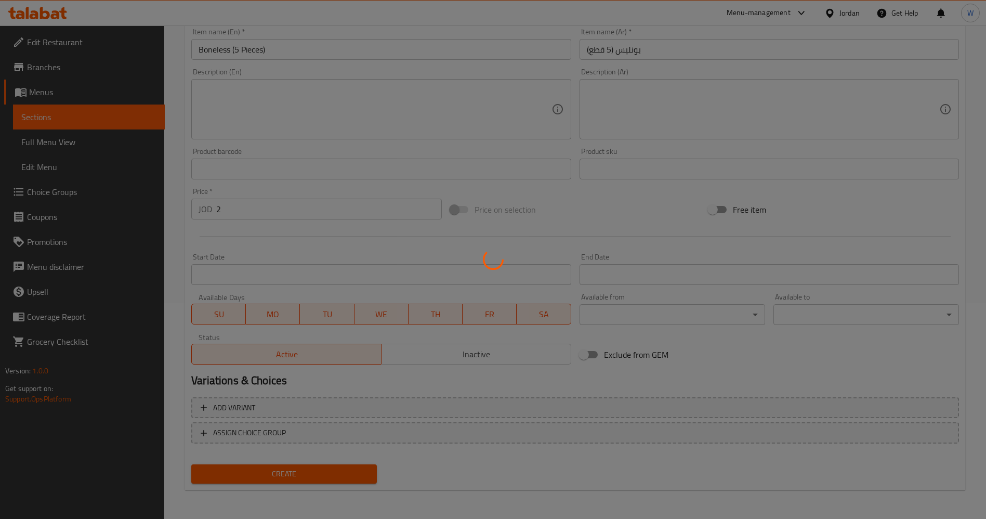
type input "0"
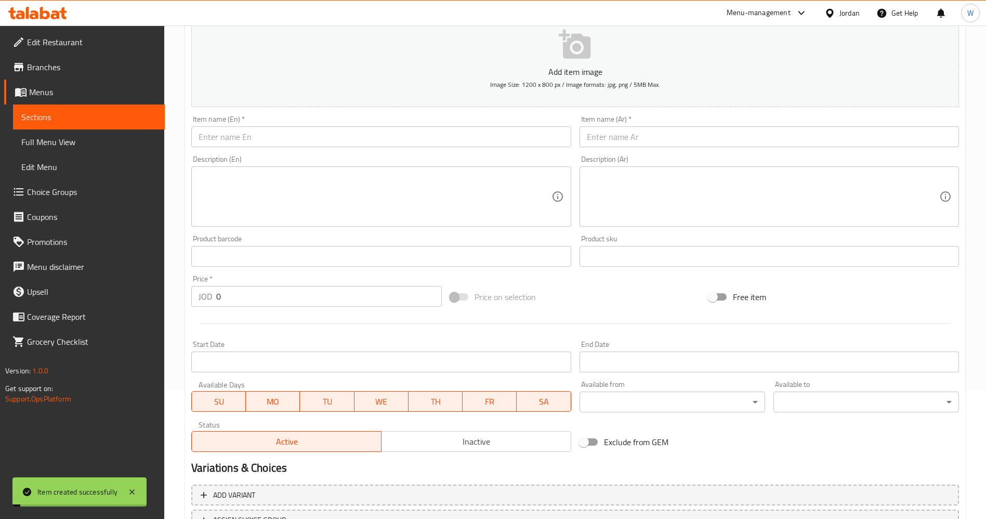
scroll to position [60, 0]
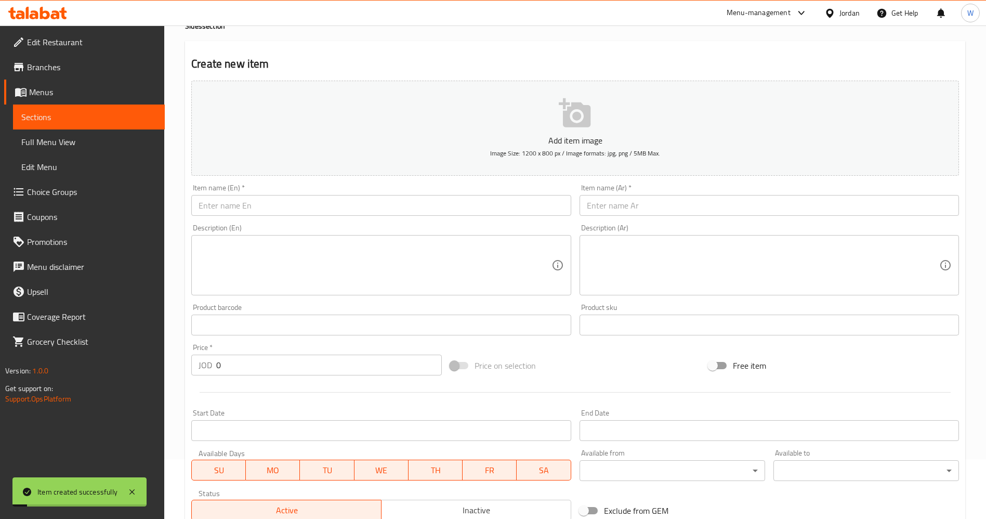
click at [290, 209] on input "text" at bounding box center [381, 205] width 380 height 21
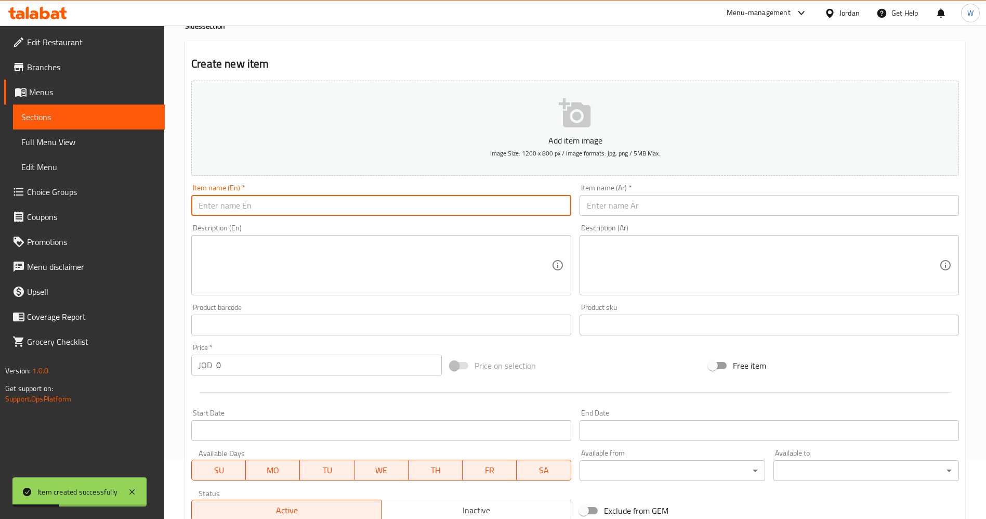
paste input "boneless 5 Pieces"
drag, startPoint x: 203, startPoint y: 206, endPoint x: 193, endPoint y: 207, distance: 9.9
click at [193, 207] on input "boneless 5 Pieces" at bounding box center [381, 205] width 380 height 21
click at [233, 204] on input "Boneless 5 Pieces" at bounding box center [381, 205] width 380 height 21
click at [317, 201] on input "Boneless (8 Pieces" at bounding box center [381, 205] width 380 height 21
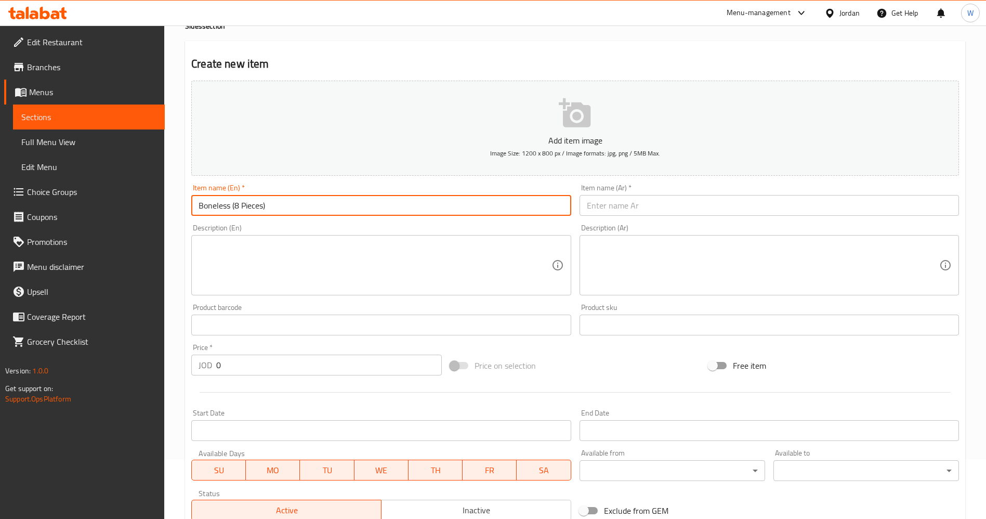
type input "Boneless (8 Pieces)"
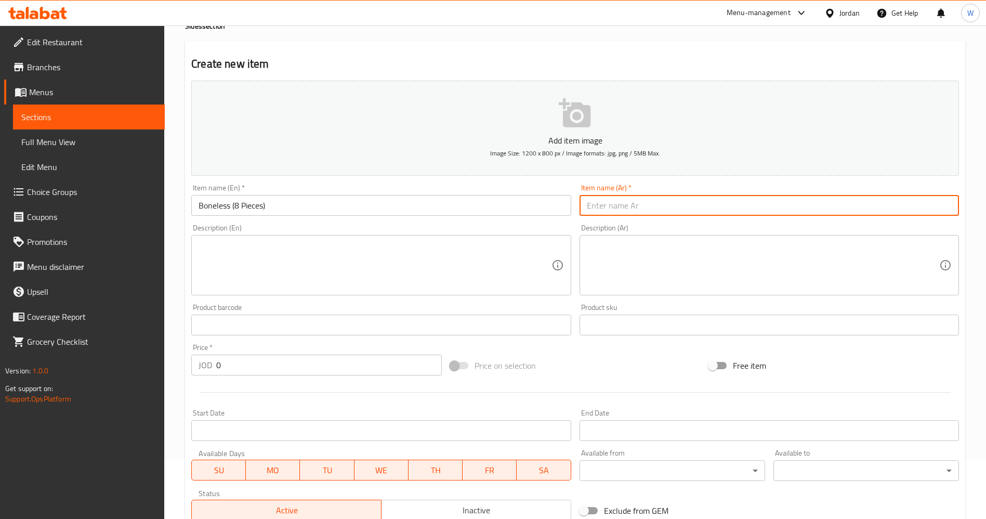
click at [706, 199] on input "text" at bounding box center [770, 205] width 380 height 21
type input "بونليس (8 قطع)"
click at [476, 294] on div "Description (En)" at bounding box center [381, 265] width 380 height 60
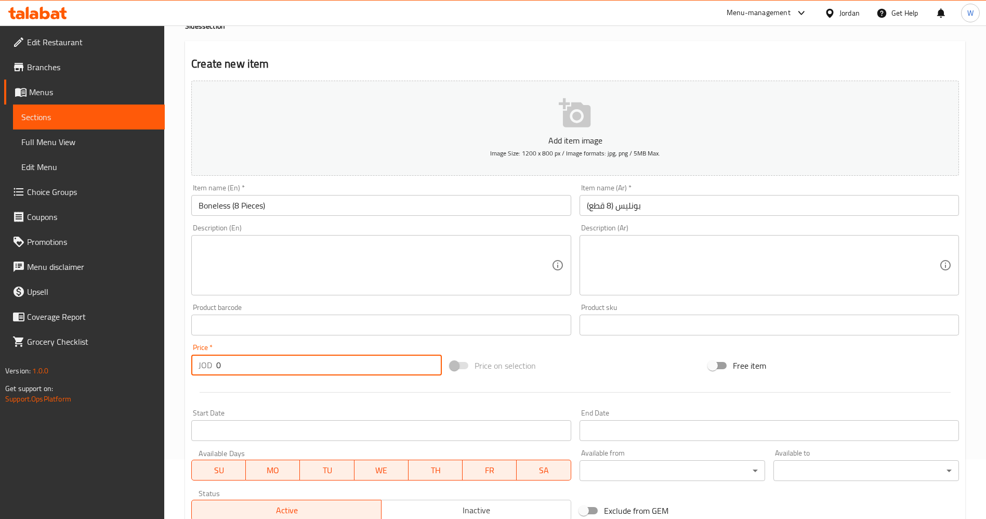
click at [249, 367] on input "0" at bounding box center [329, 365] width 226 height 21
type input "3"
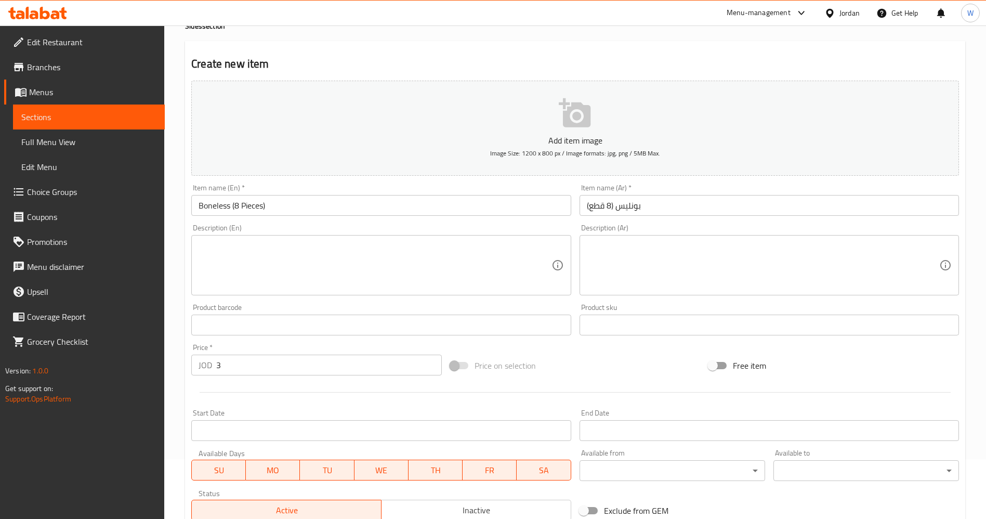
click at [578, 366] on div "Price on selection" at bounding box center [575, 365] width 259 height 28
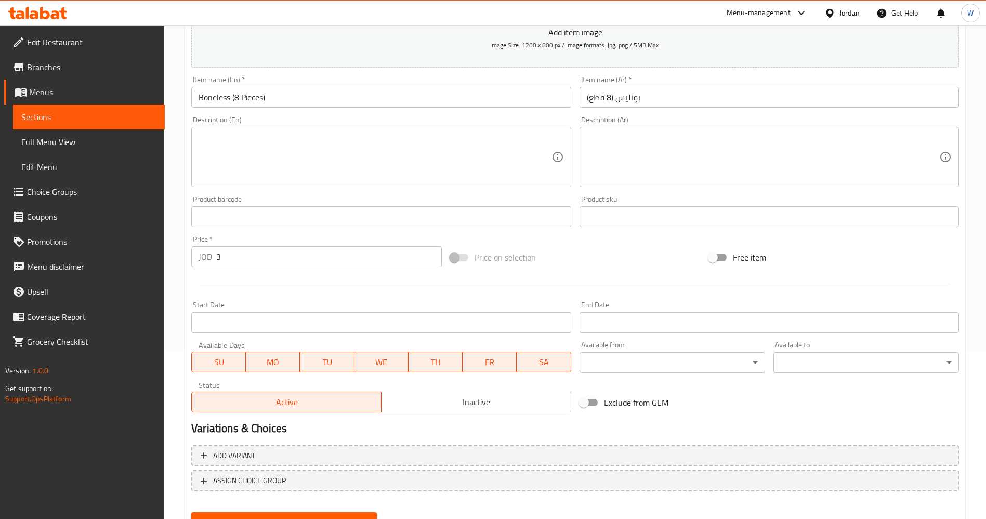
scroll to position [216, 0]
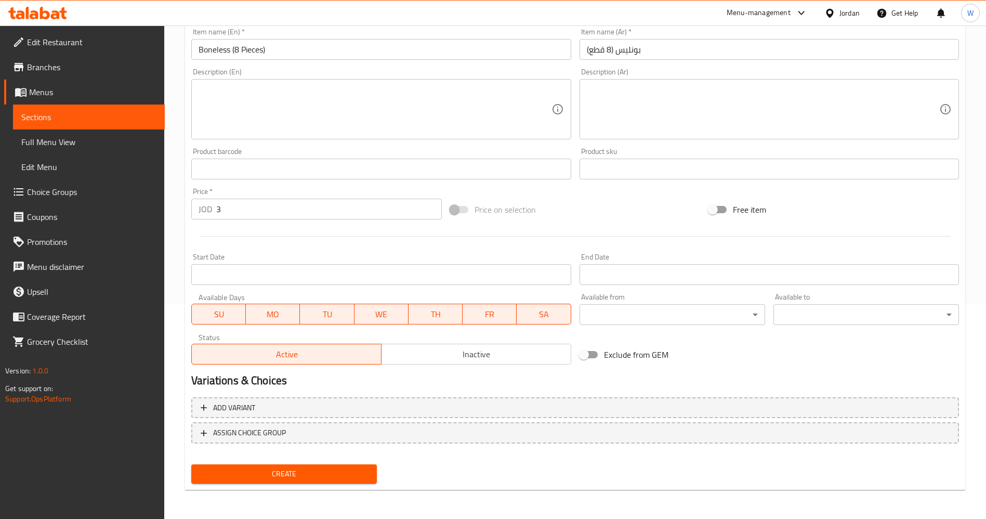
click at [303, 469] on span "Create" at bounding box center [284, 473] width 169 height 13
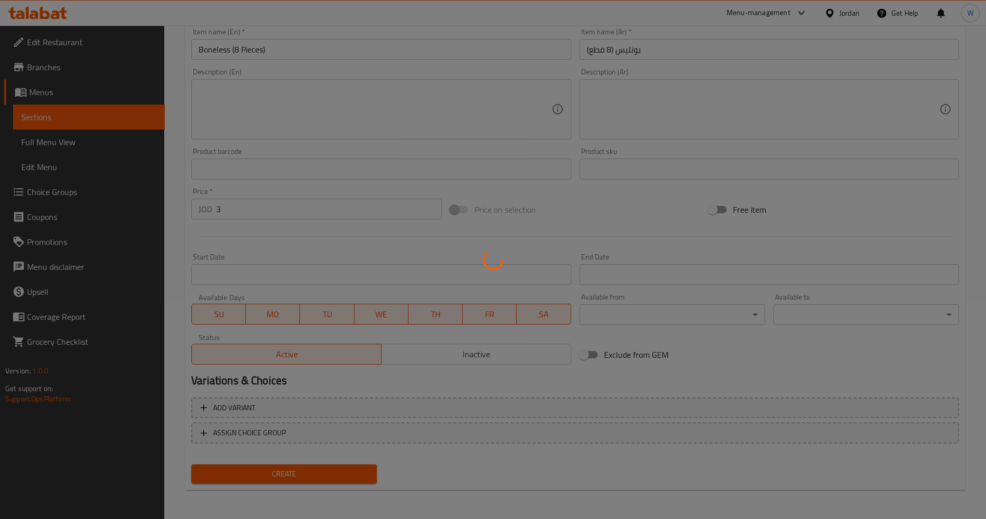
type input "0"
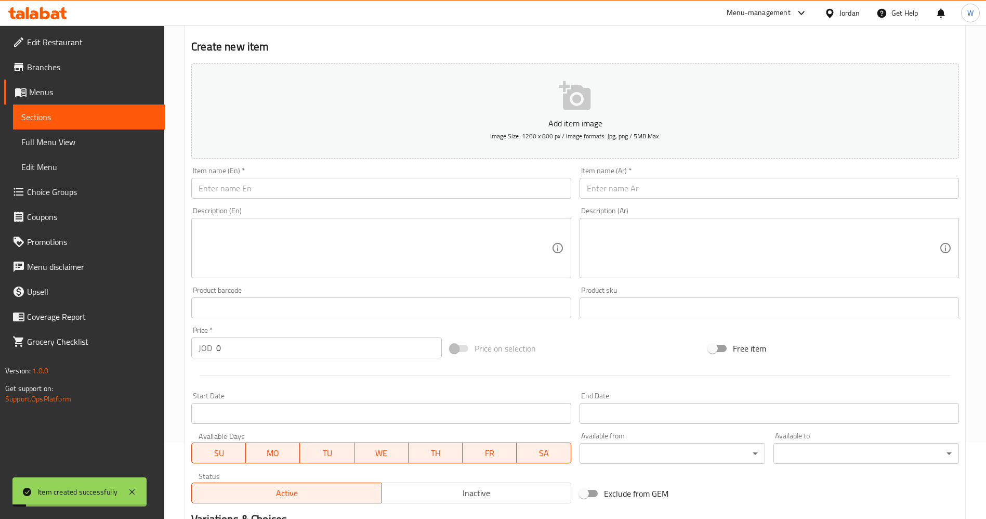
scroll to position [0, 0]
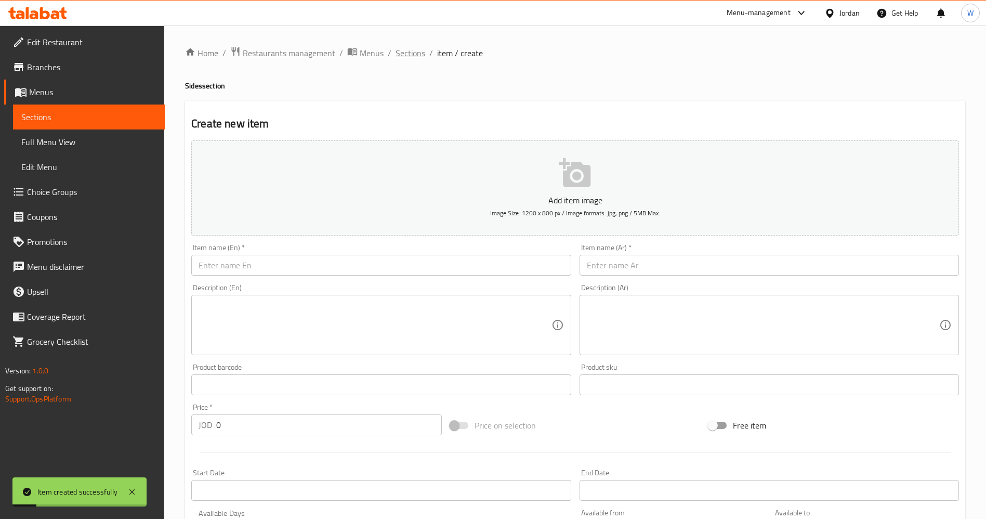
click at [413, 50] on span "Sections" at bounding box center [411, 53] width 30 height 12
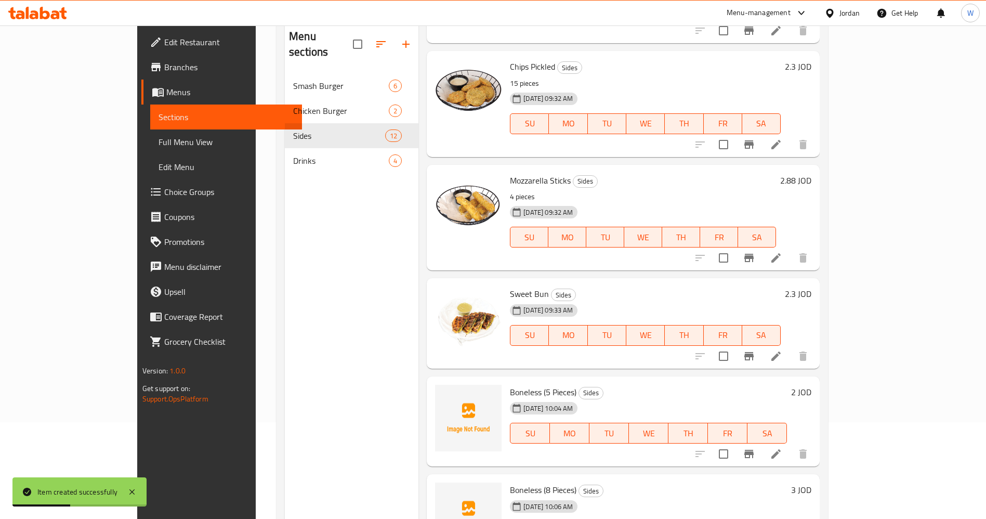
scroll to position [146, 0]
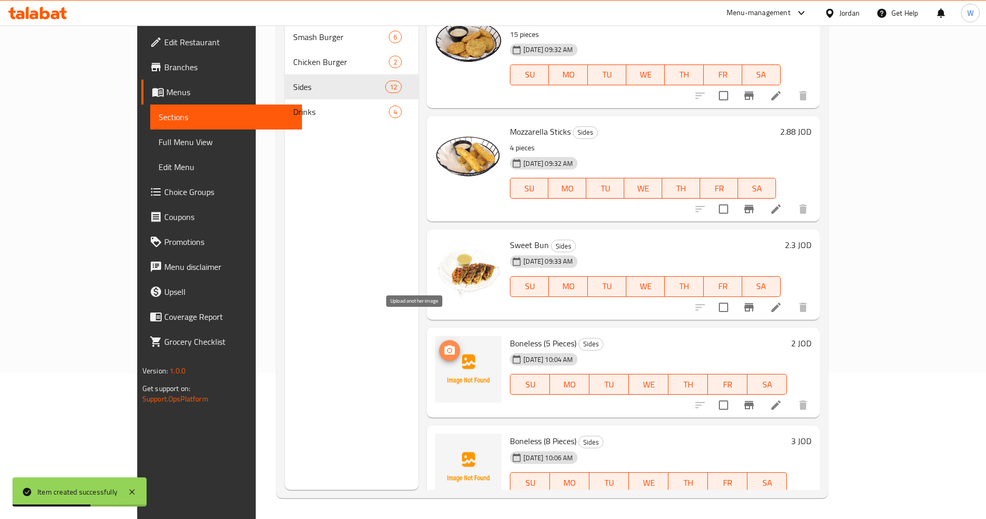
click at [444, 345] on icon "upload picture" at bounding box center [449, 349] width 10 height 9
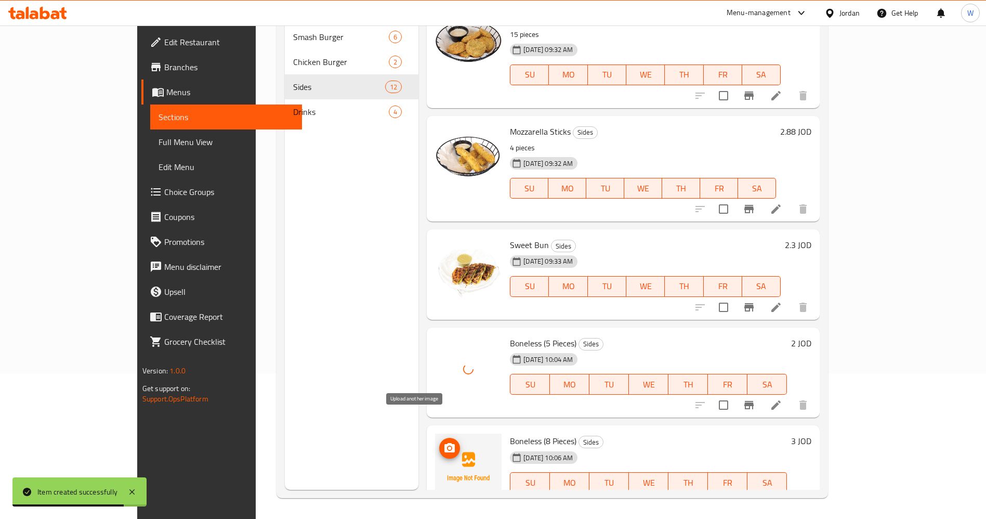
click at [443, 442] on icon "upload picture" at bounding box center [449, 448] width 12 height 12
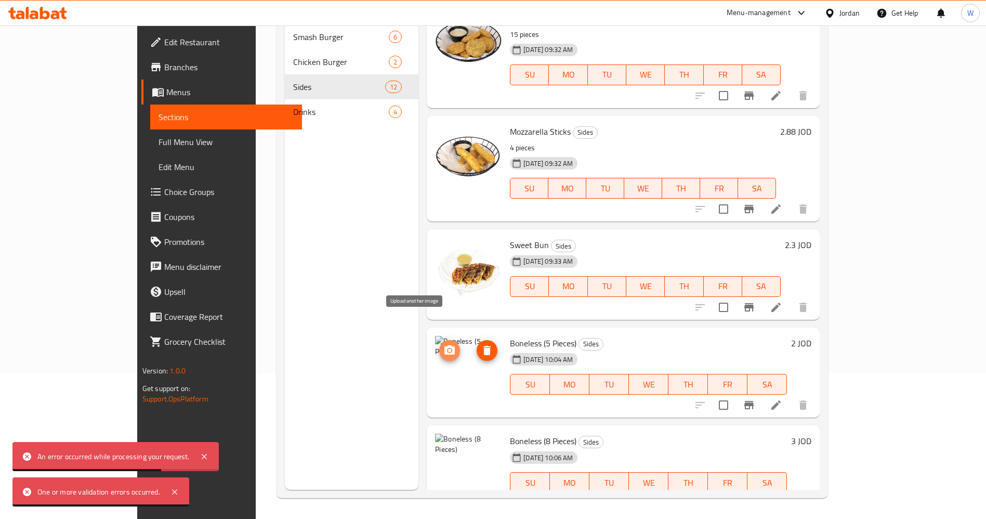
click at [444, 345] on icon "upload picture" at bounding box center [449, 349] width 10 height 9
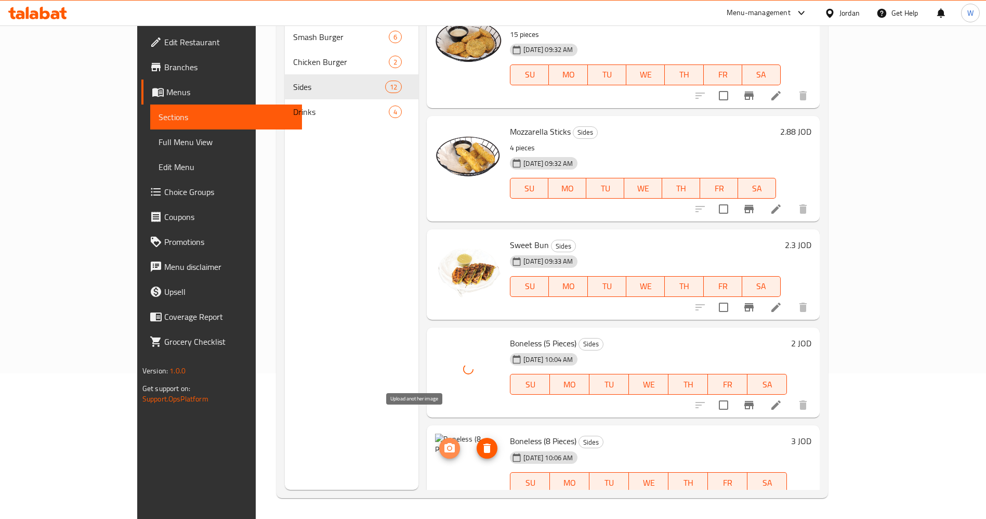
click at [439, 438] on button "upload picture" at bounding box center [449, 448] width 21 height 21
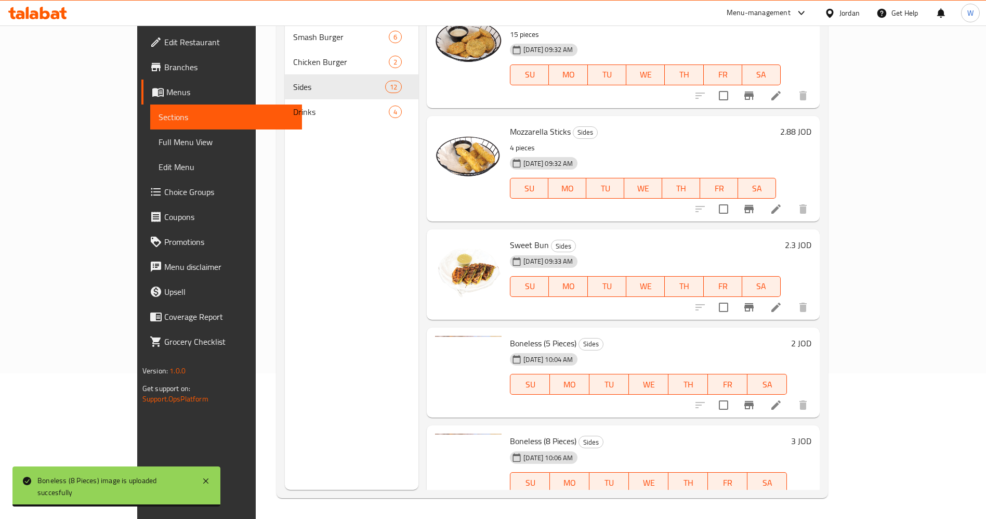
click at [285, 340] on div "Menu sections Smash Burger 6 Chicken Burger 2 Sides 12 Drinks 4" at bounding box center [352, 230] width 134 height 519
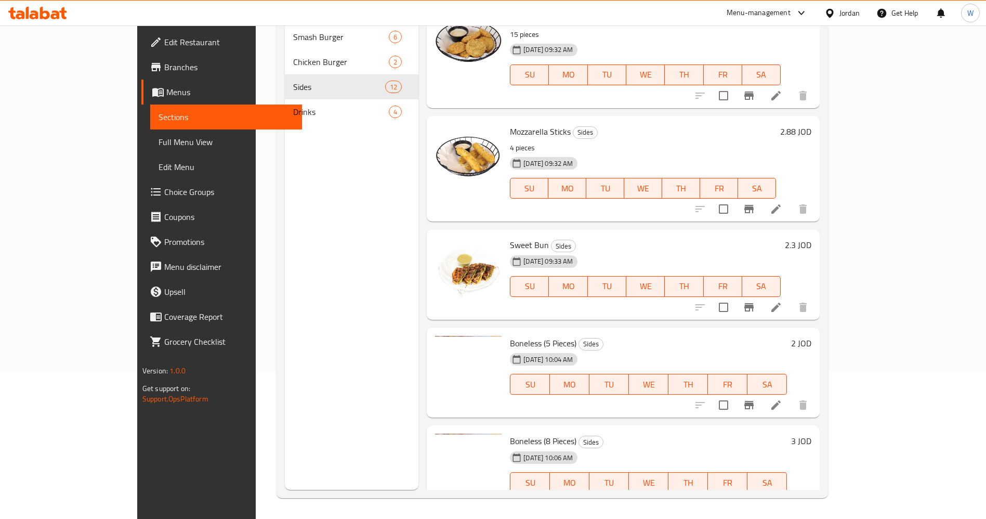
click at [791, 396] on li at bounding box center [776, 405] width 29 height 19
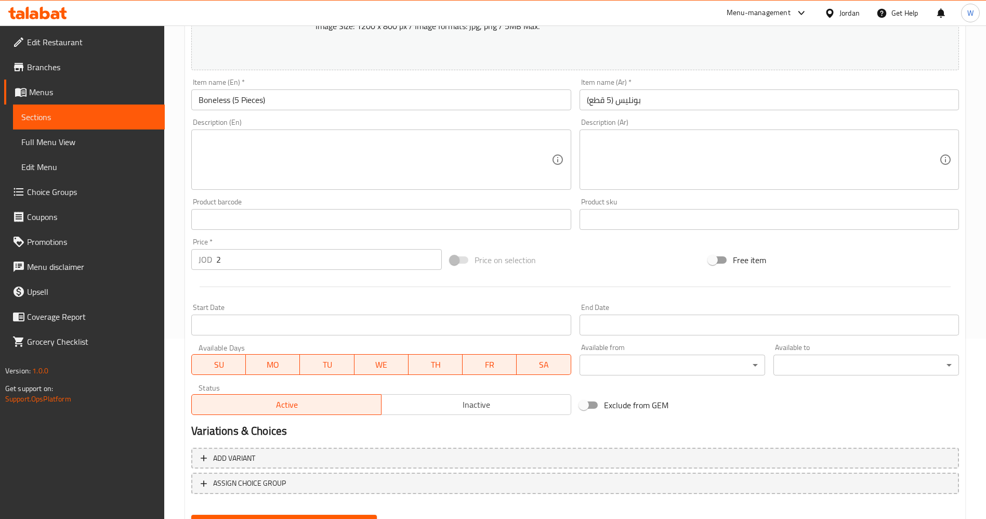
scroll to position [231, 0]
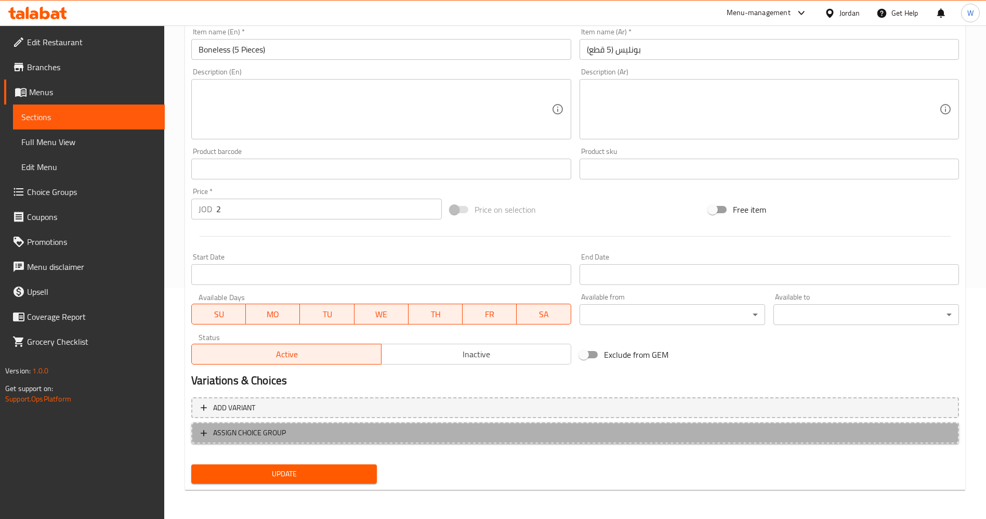
click at [643, 437] on span "ASSIGN CHOICE GROUP" at bounding box center [575, 432] width 749 height 13
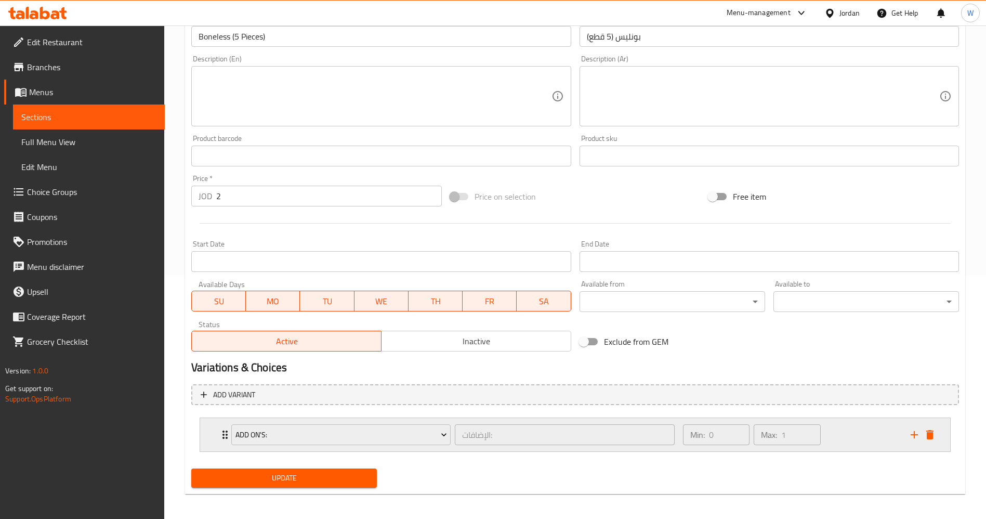
scroll to position [248, 0]
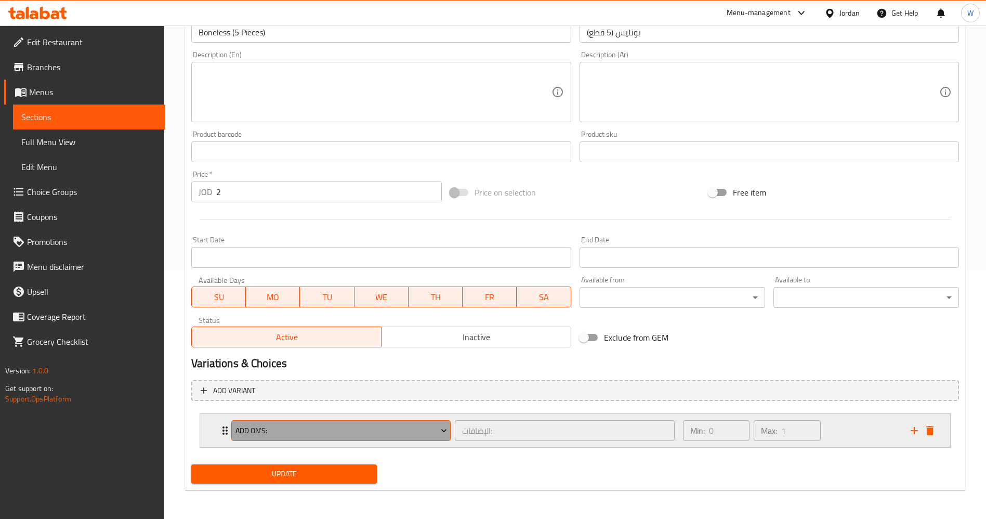
click at [413, 439] on button "Add On's:" at bounding box center [340, 430] width 219 height 21
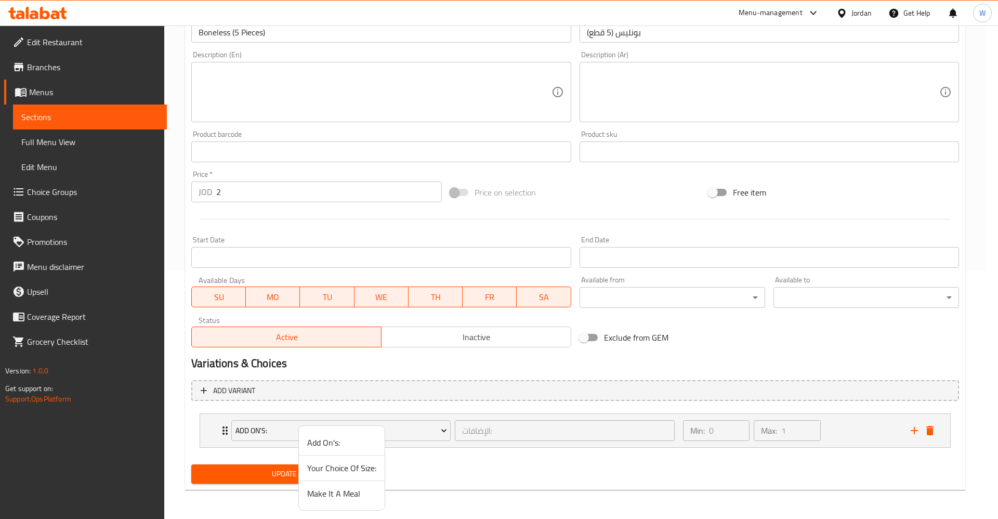
click at [830, 430] on div at bounding box center [499, 259] width 998 height 519
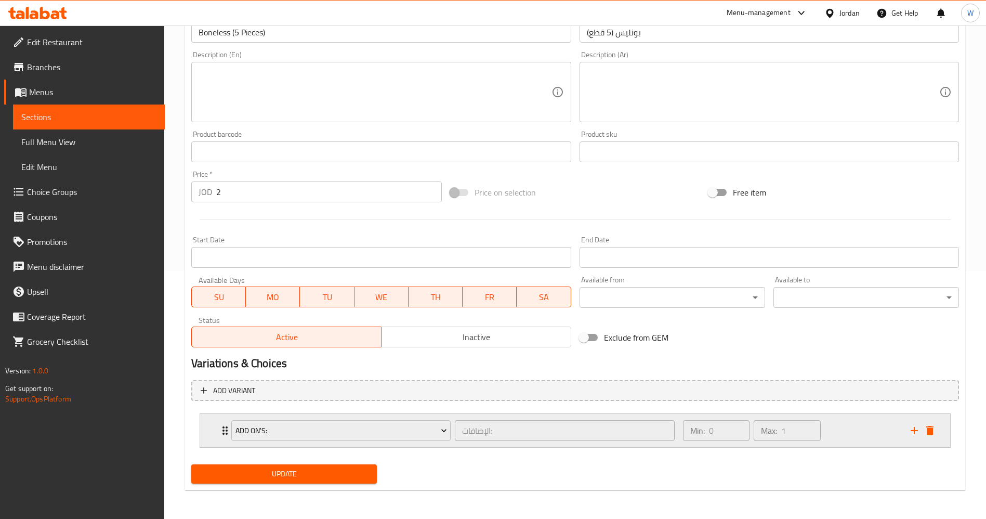
click at [878, 429] on div "Min: 0 ​ Max: 1 ​" at bounding box center [791, 430] width 228 height 33
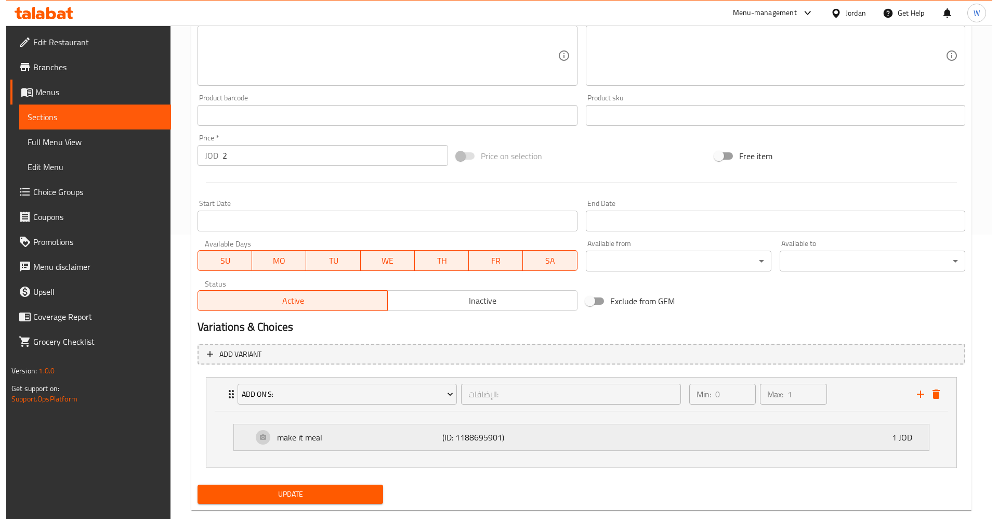
scroll to position [305, 0]
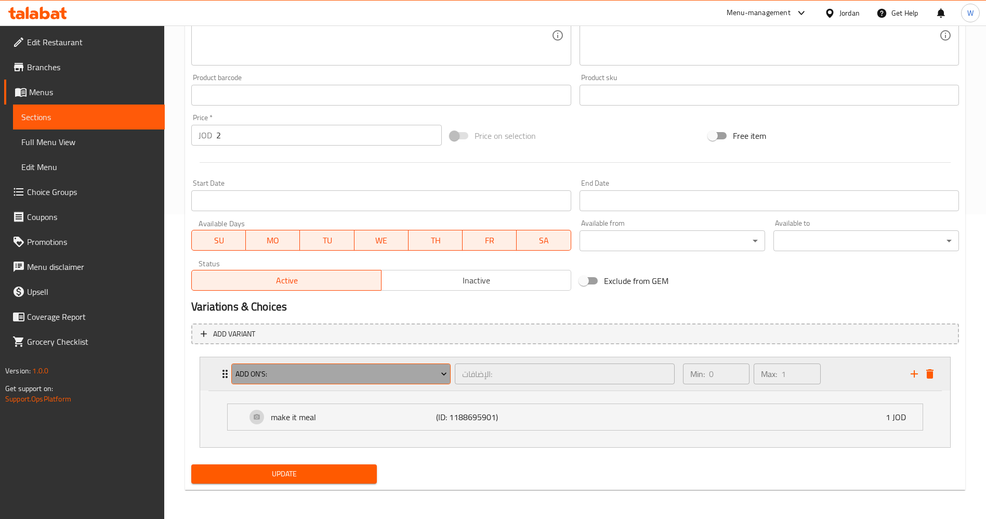
click at [334, 382] on button "Add On's:" at bounding box center [340, 373] width 219 height 21
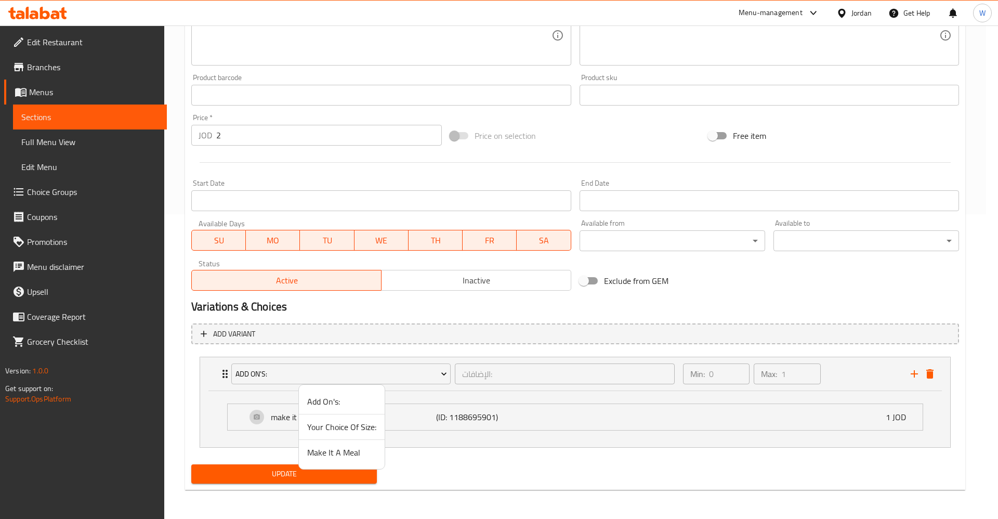
click at [338, 429] on span "Your Choice Of Size:" at bounding box center [341, 427] width 69 height 12
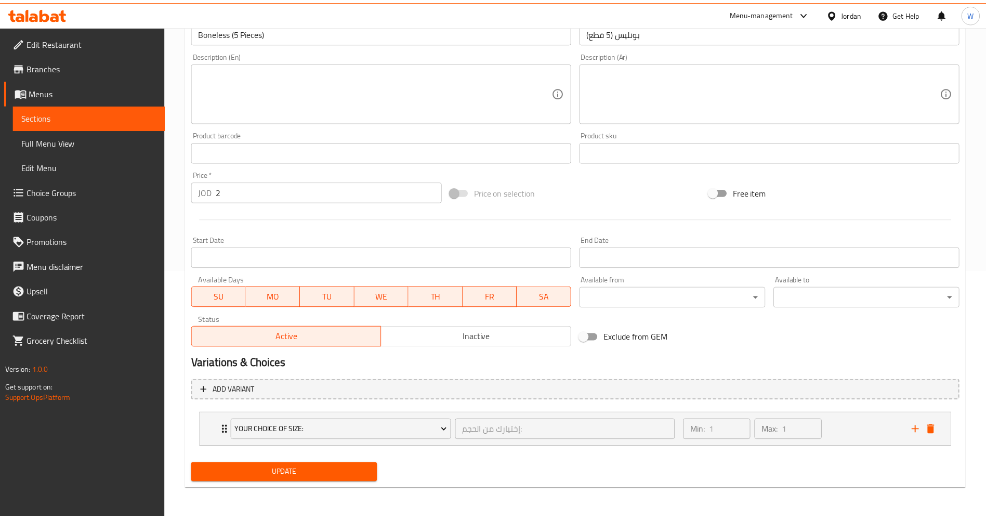
scroll to position [248, 0]
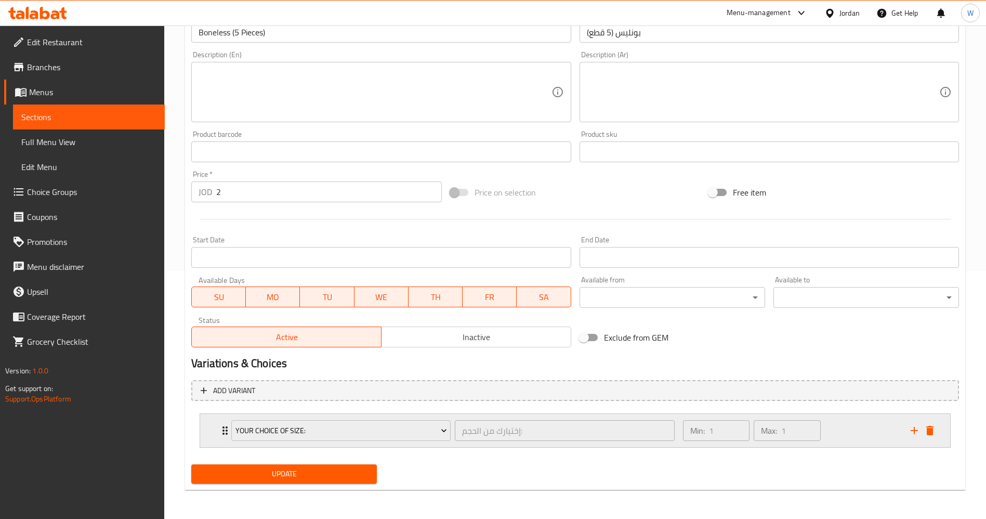
click at [869, 432] on div "Min: 1 ​ Max: 1 ​" at bounding box center [791, 430] width 228 height 33
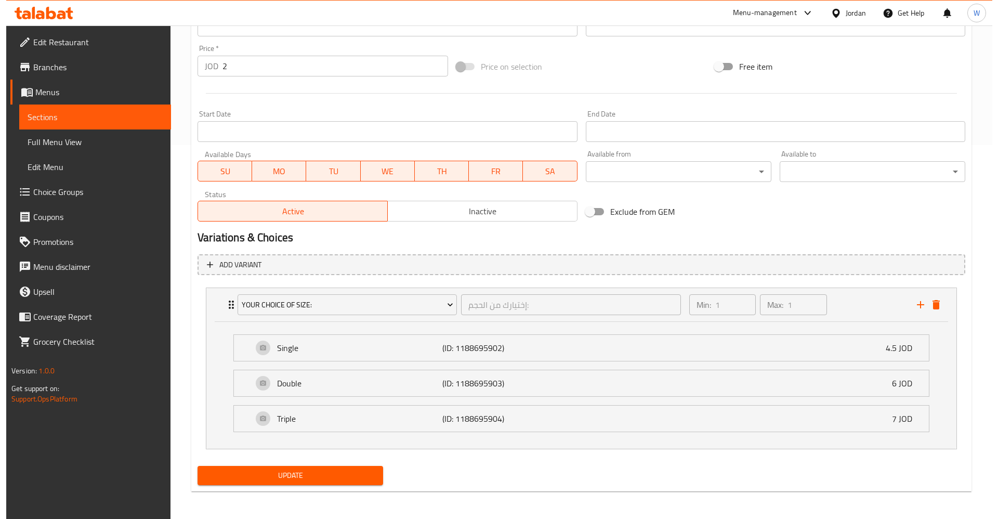
scroll to position [375, 0]
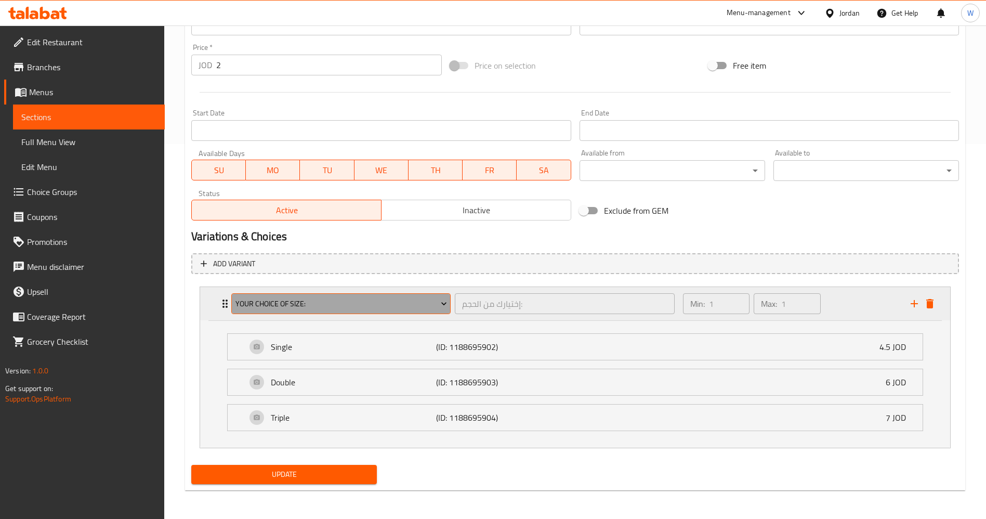
click at [320, 302] on span "Your Choice Of Size:" at bounding box center [342, 303] width 212 height 13
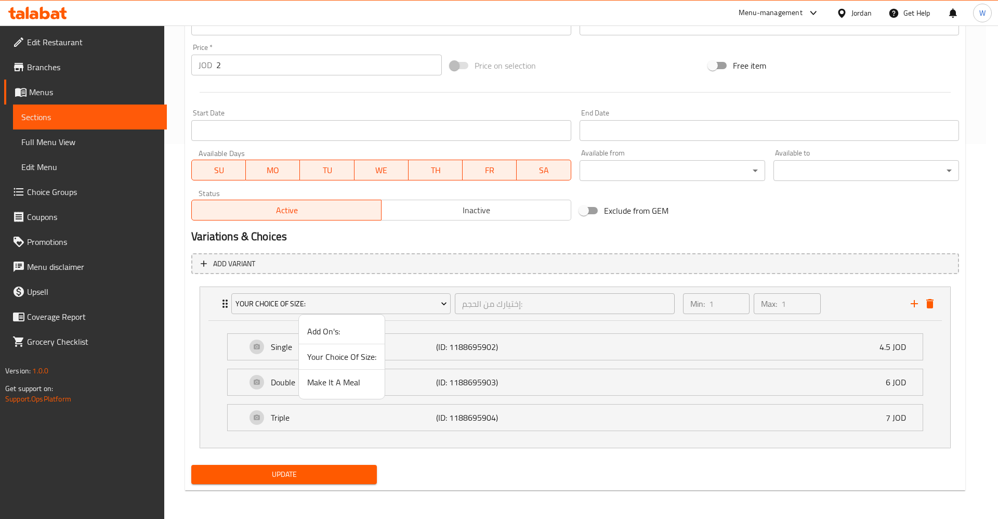
click at [330, 377] on span "Make It A Meal" at bounding box center [341, 382] width 69 height 12
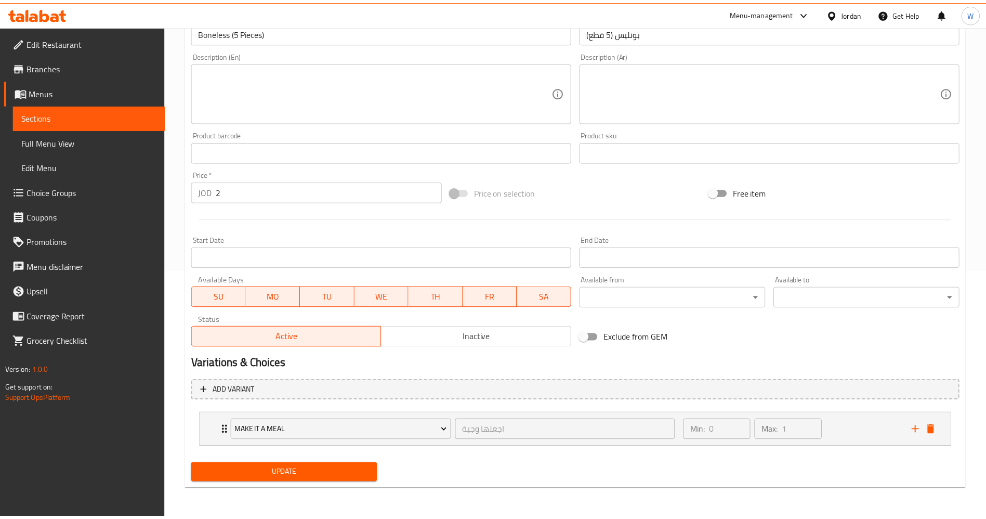
scroll to position [248, 0]
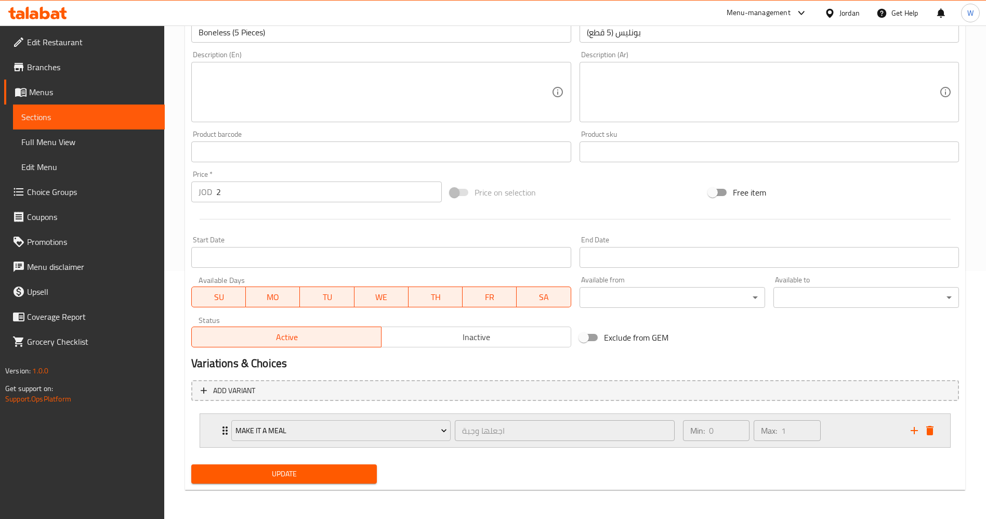
click at [856, 440] on div "Min: 0 ​ Max: 1 ​" at bounding box center [791, 430] width 228 height 33
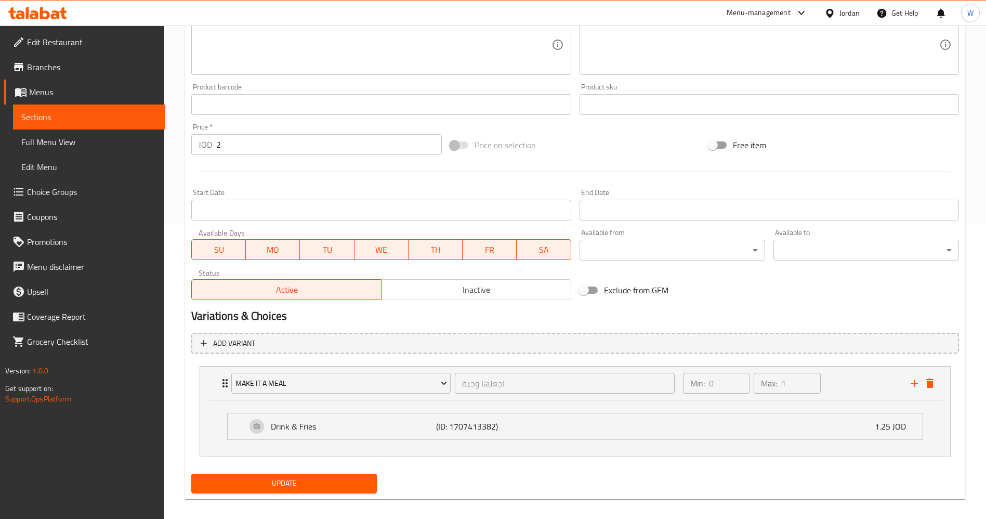
scroll to position [305, 0]
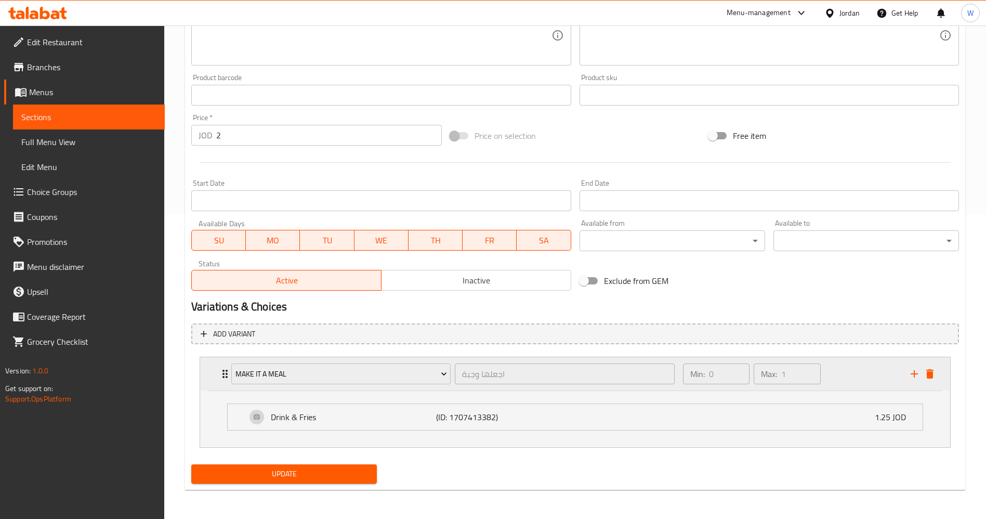
click at [849, 375] on div "Min: 0 ​ Max: 1 ​" at bounding box center [791, 373] width 228 height 33
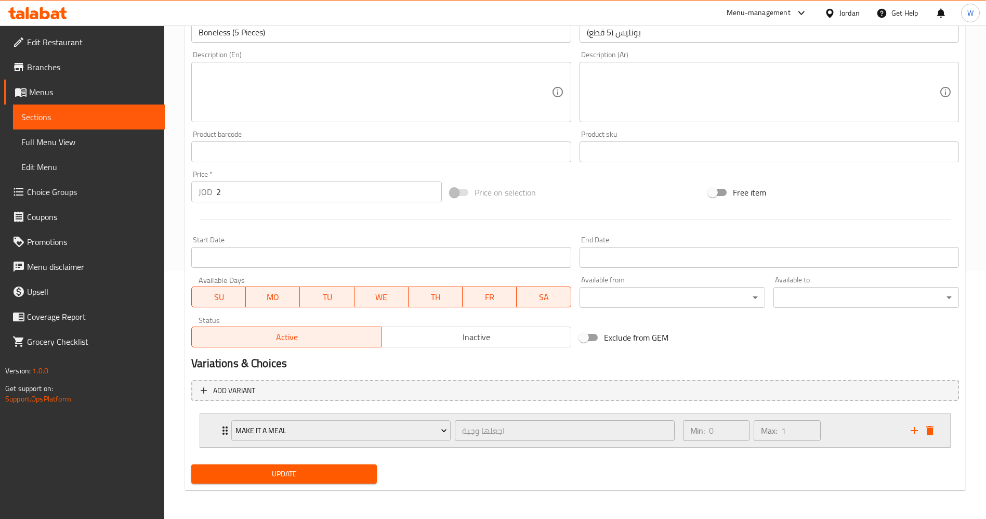
scroll to position [248, 0]
click at [931, 434] on icon "delete" at bounding box center [929, 430] width 7 height 9
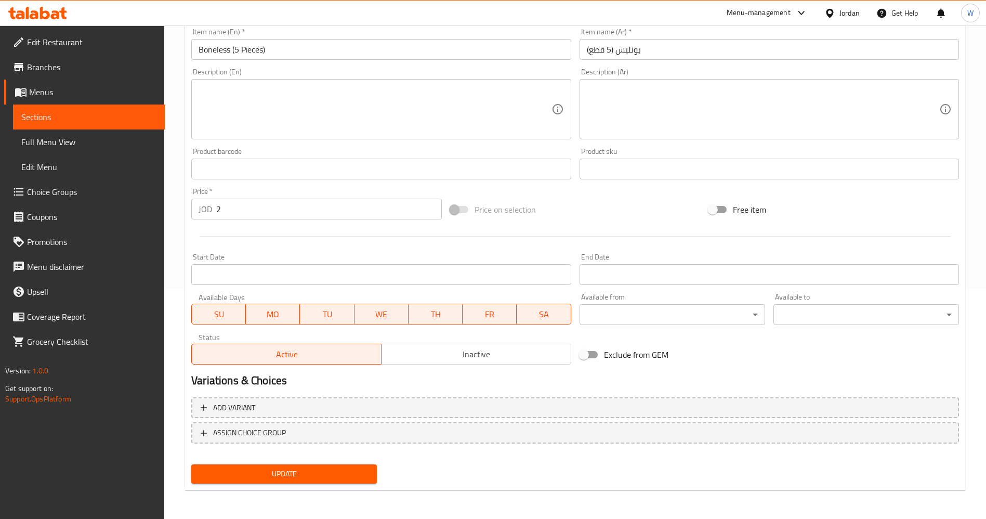
scroll to position [231, 0]
drag, startPoint x: 45, startPoint y: 427, endPoint x: 254, endPoint y: 126, distance: 366.6
click at [44, 426] on div "Edit Restaurant Branches Menus Sections Full Menu View Edit Menu Choice Groups …" at bounding box center [82, 284] width 165 height 519
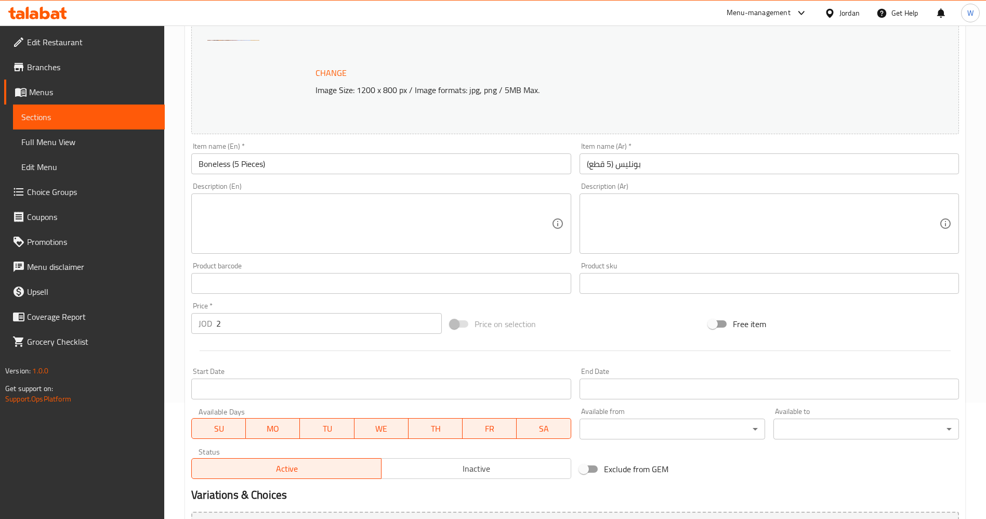
scroll to position [0, 0]
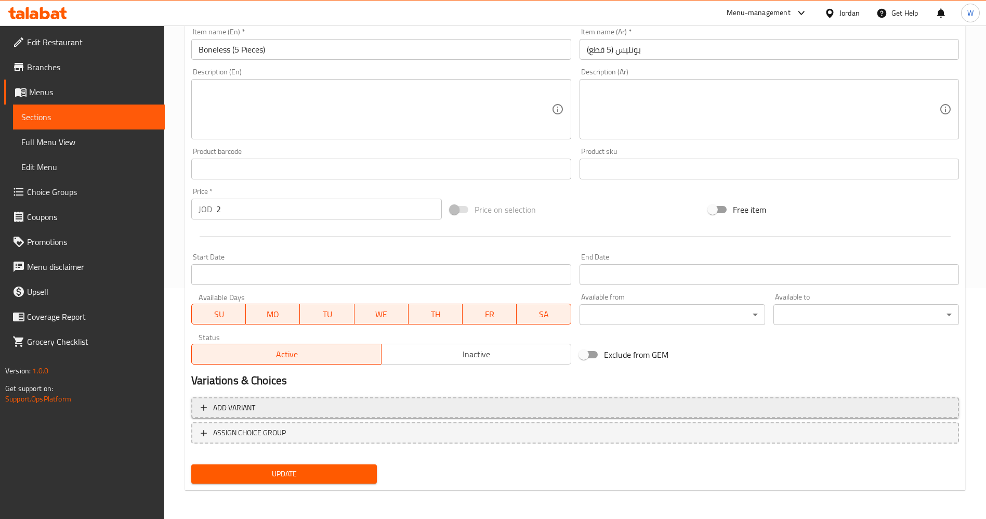
click at [355, 413] on span "Add variant" at bounding box center [575, 407] width 749 height 13
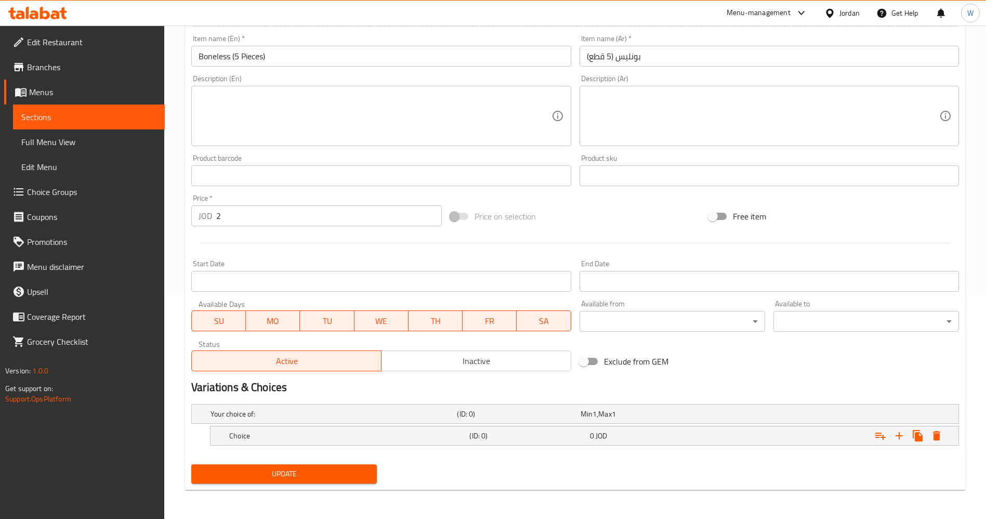
scroll to position [224, 0]
click at [354, 413] on h5 "Your choice of:" at bounding box center [332, 414] width 242 height 10
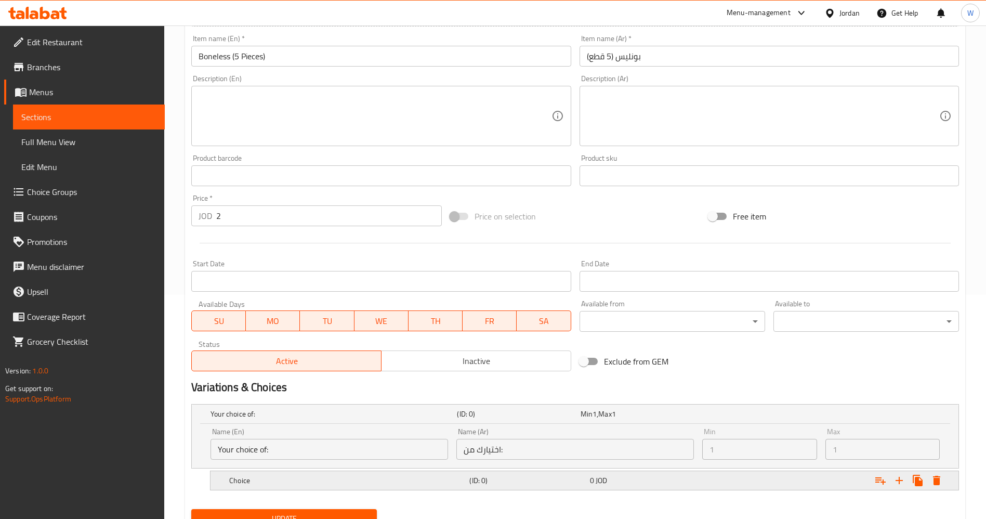
click at [356, 484] on h5 "Choice" at bounding box center [347, 480] width 236 height 10
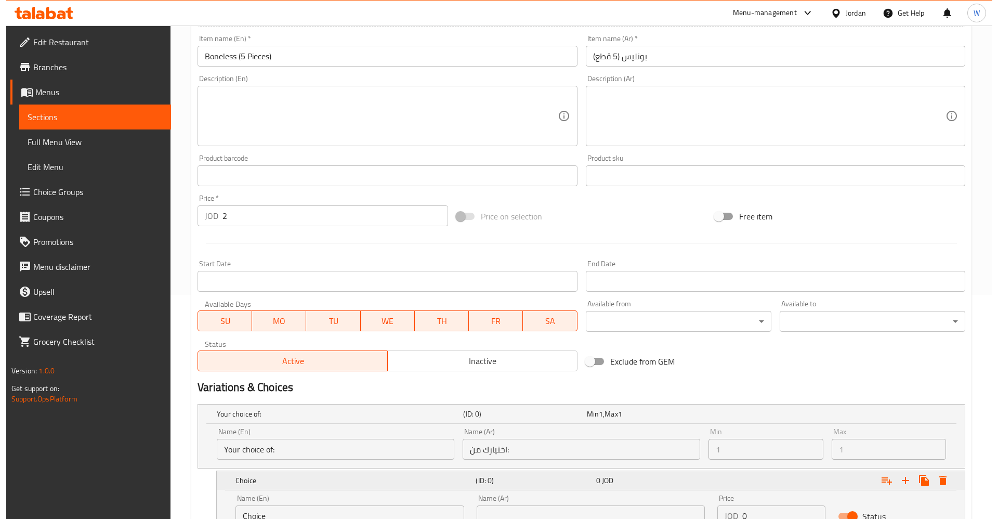
scroll to position [313, 0]
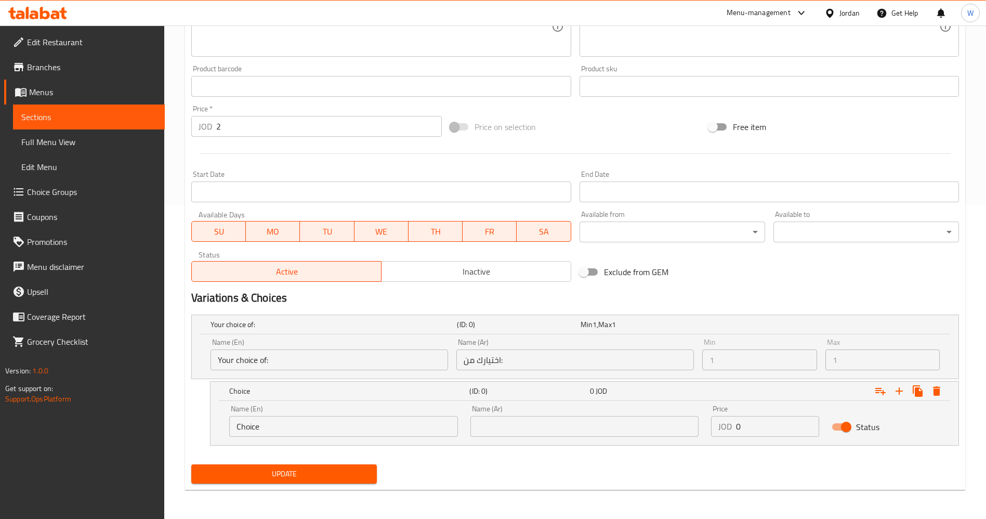
click at [308, 364] on input "Your choice of:" at bounding box center [330, 359] width 238 height 21
click at [306, 425] on input "Choice" at bounding box center [343, 426] width 229 height 21
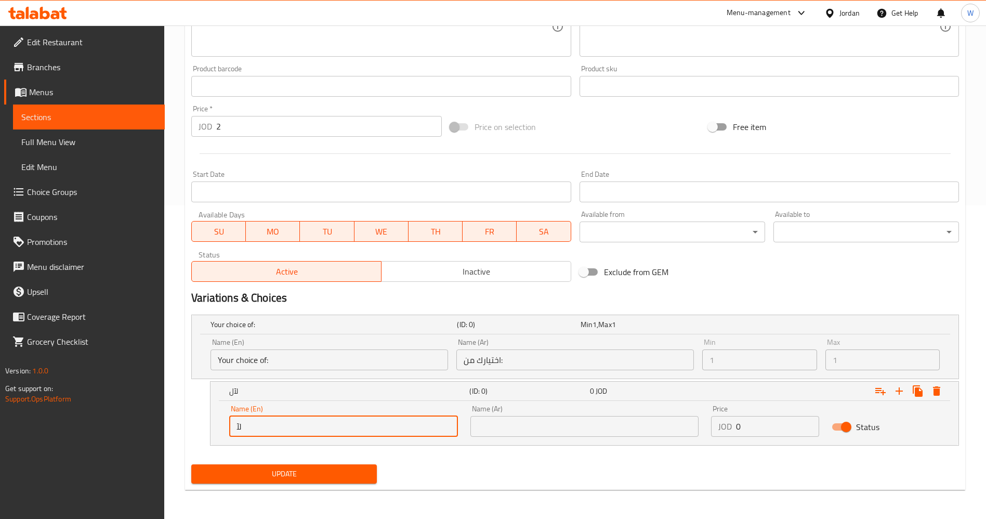
type input "ل"
click at [317, 363] on input "Your choice of:" at bounding box center [330, 359] width 238 height 21
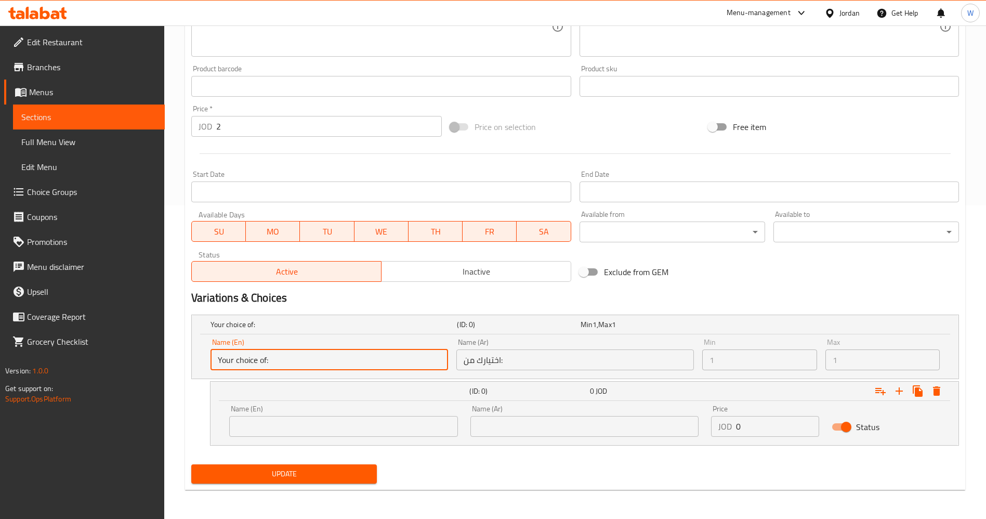
click at [317, 363] on input "Your choice of:" at bounding box center [330, 359] width 238 height 21
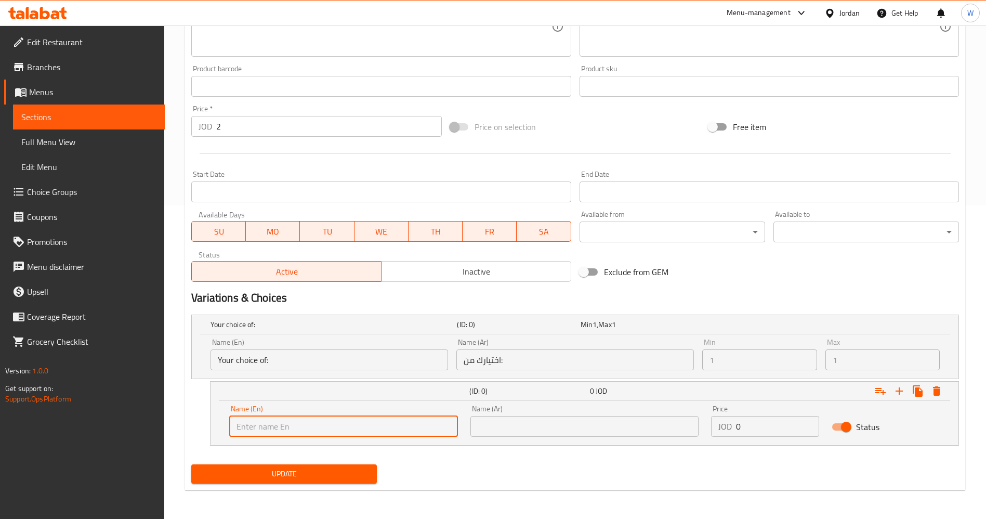
click at [347, 418] on input "text" at bounding box center [343, 426] width 229 height 21
type input "BBQ Sauce"
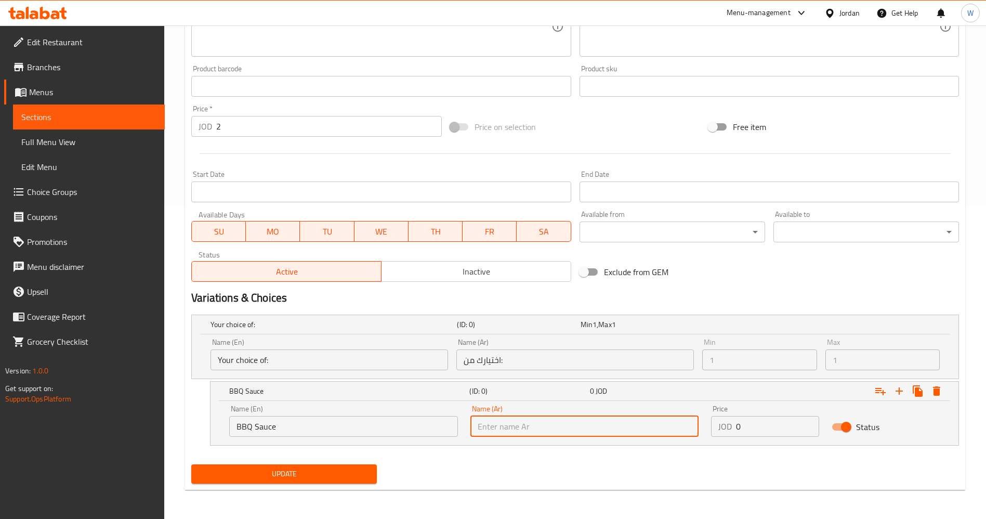
click at [563, 421] on input "text" at bounding box center [584, 426] width 229 height 21
type input "صوص الباربكيو"
click at [682, 468] on div "Update" at bounding box center [575, 474] width 776 height 28
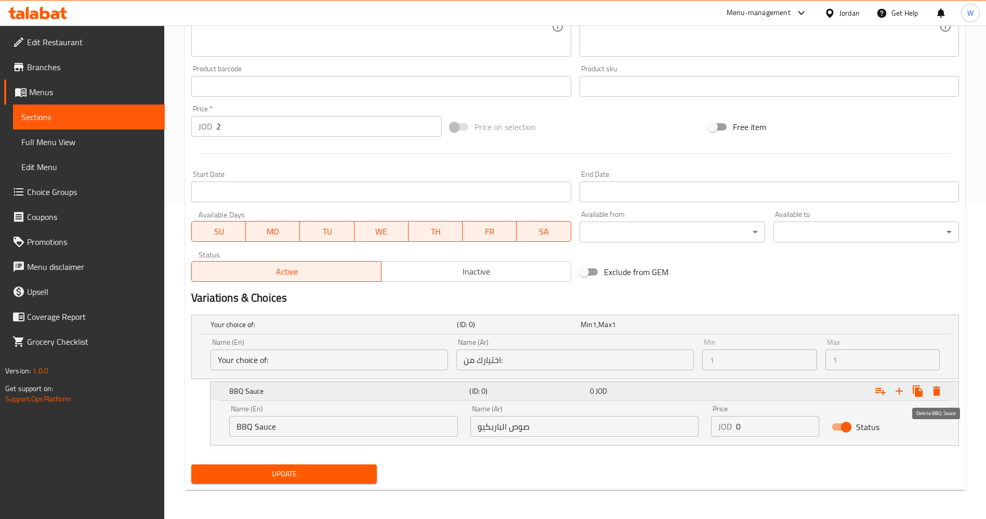
click at [936, 393] on icon "Expand" at bounding box center [936, 390] width 7 height 9
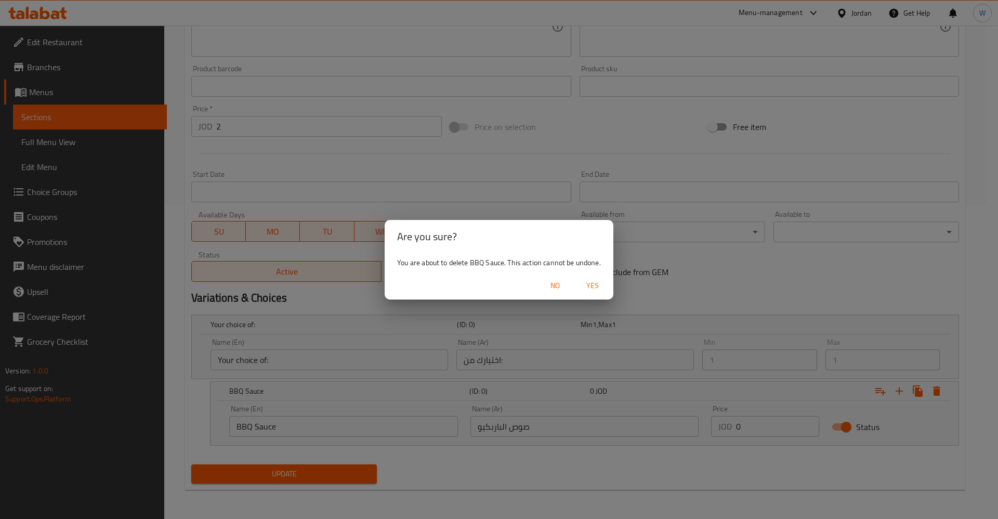
click at [590, 285] on span "Yes" at bounding box center [592, 285] width 25 height 13
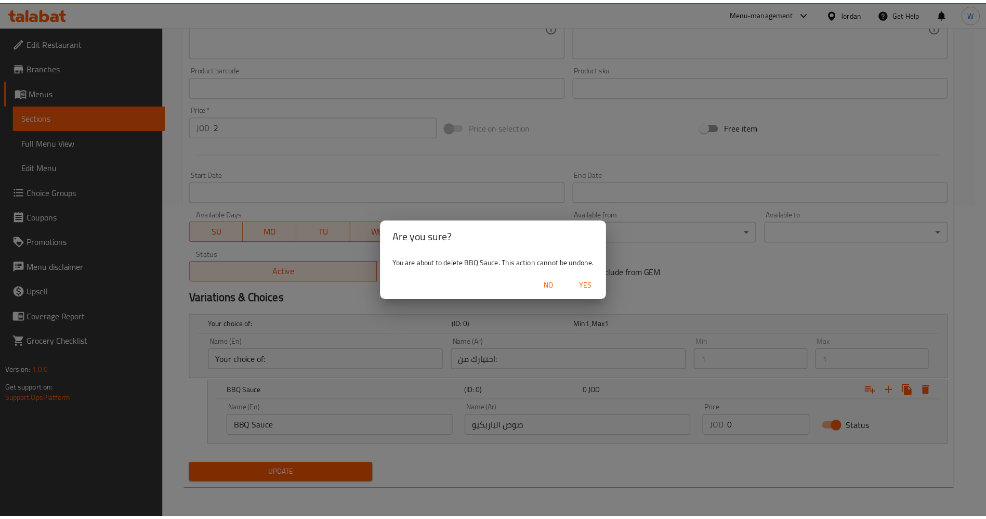
scroll to position [231, 0]
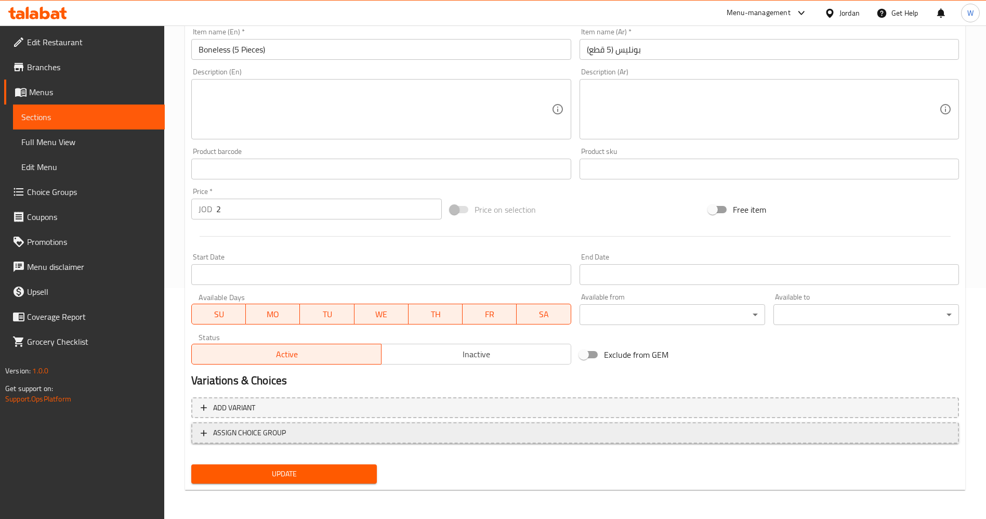
click at [281, 437] on span "ASSIGN CHOICE GROUP" at bounding box center [249, 432] width 73 height 13
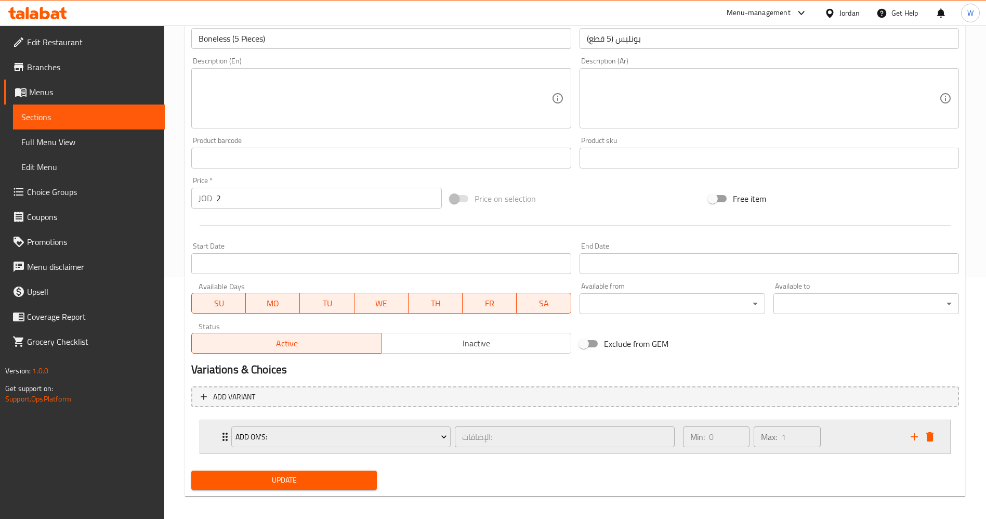
scroll to position [248, 0]
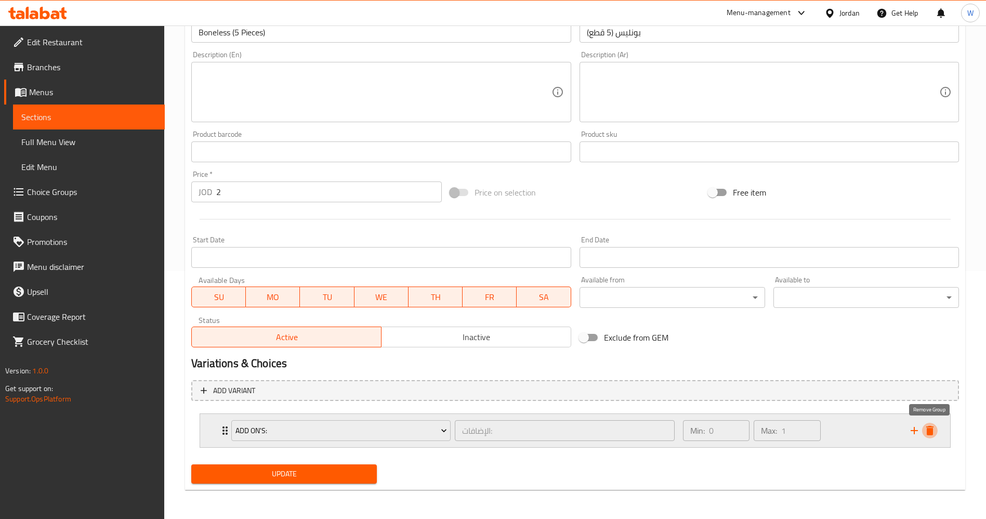
click at [934, 429] on icon "delete" at bounding box center [930, 430] width 12 height 12
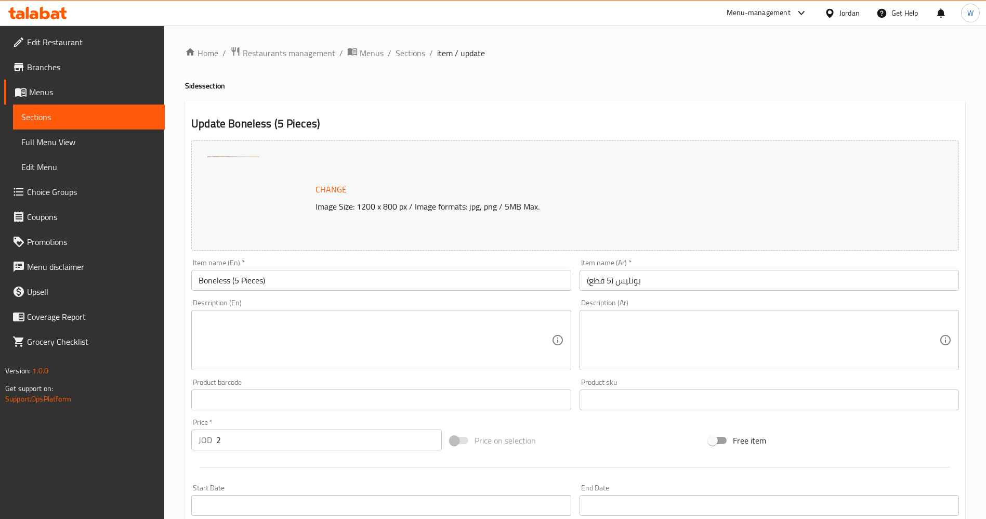
scroll to position [231, 0]
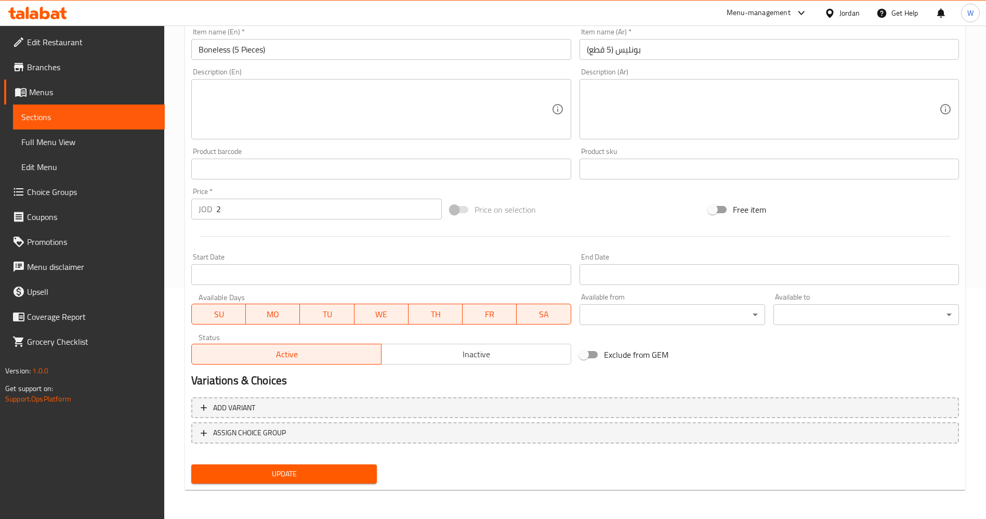
click at [86, 195] on span "Choice Groups" at bounding box center [91, 192] width 129 height 12
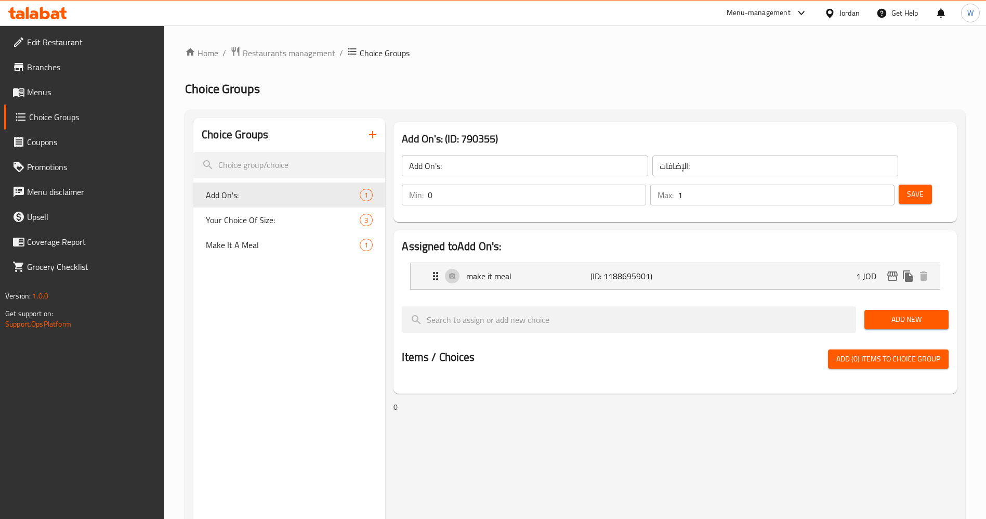
click at [55, 87] on span "Menus" at bounding box center [91, 92] width 129 height 12
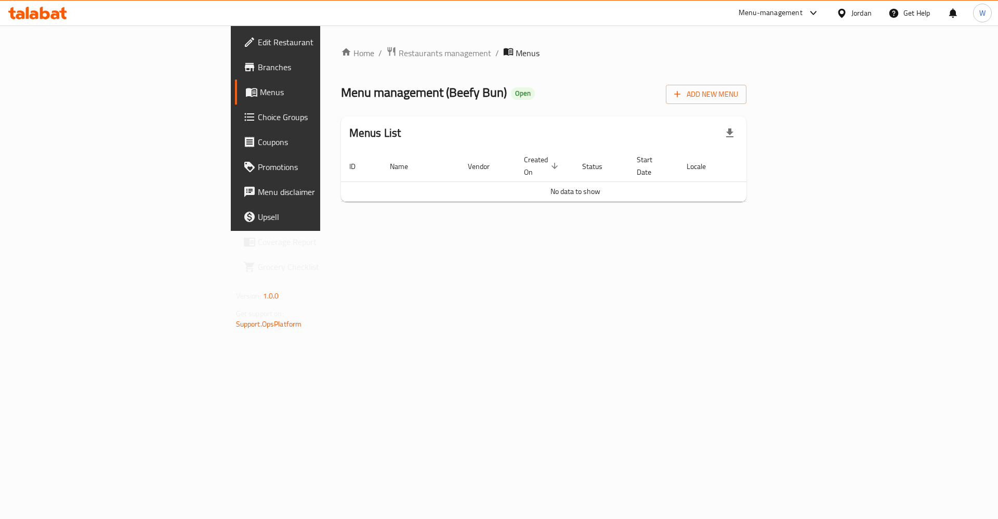
click at [258, 63] on span "Branches" at bounding box center [324, 67] width 132 height 12
